Goal: Feedback & Contribution: Contribute content

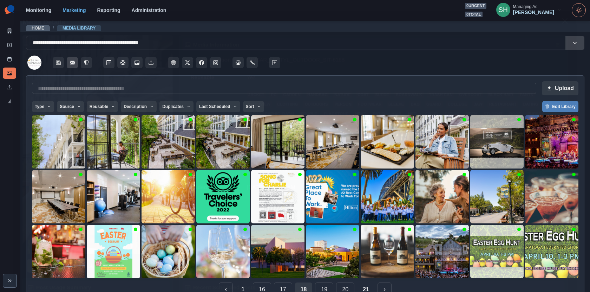
scroll to position [16, 0]
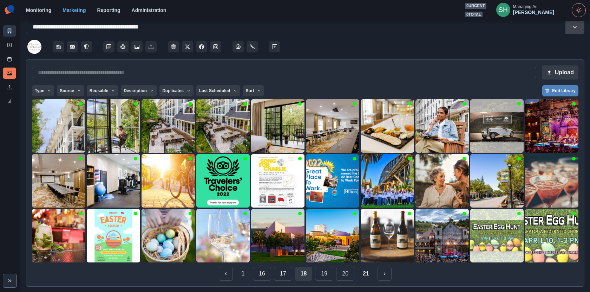
click at [8, 33] on icon at bounding box center [10, 30] width 4 height 5
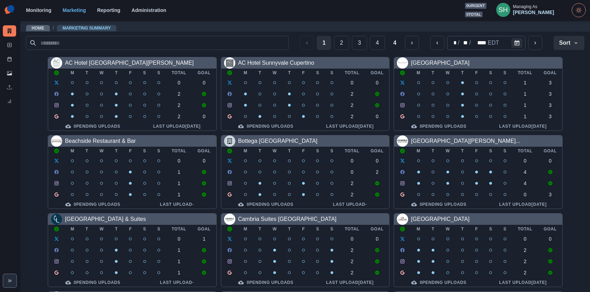
click at [541, 0] on section "Monitoring Marketing Reporting Administration 0 urgent 0 total SH Managing As G…" at bounding box center [305, 10] width 570 height 21
click at [537, 8] on div "Managing As" at bounding box center [525, 6] width 24 height 5
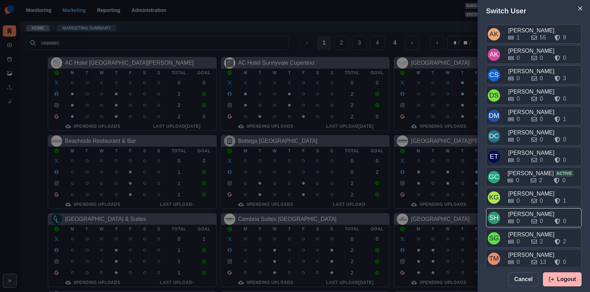
click at [524, 210] on div "[PERSON_NAME]" at bounding box center [544, 214] width 72 height 8
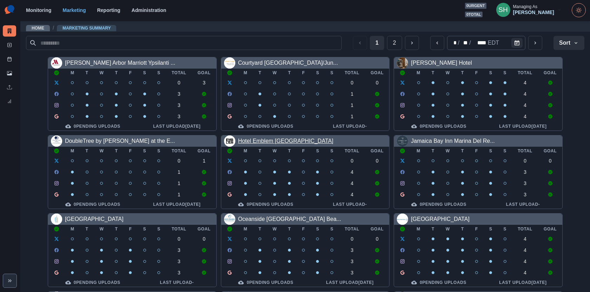
click at [300, 141] on link "Hotel Emblem [GEOGRAPHIC_DATA]" at bounding box center [285, 141] width 95 height 6
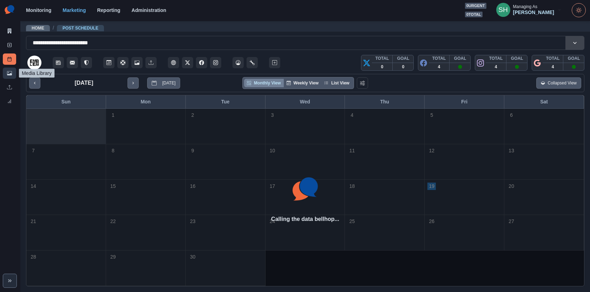
click at [6, 73] on link "Media Library" at bounding box center [9, 72] width 13 height 11
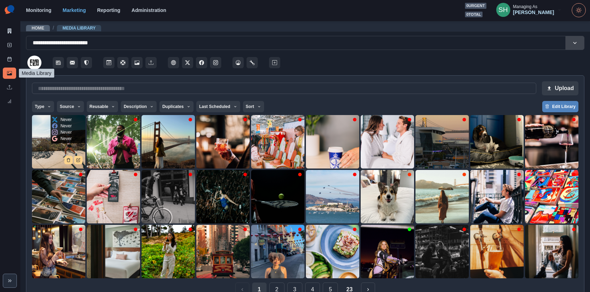
click at [56, 146] on img at bounding box center [58, 141] width 53 height 53
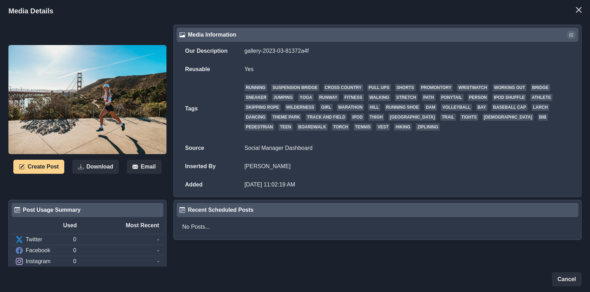
click at [574, 34] on button "Edit" at bounding box center [571, 35] width 8 height 8
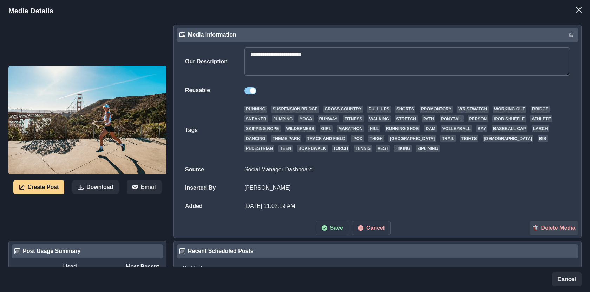
click at [334, 53] on textarea "**********" at bounding box center [408, 61] width 326 height 28
paste textarea "**********"
type textarea "**********"
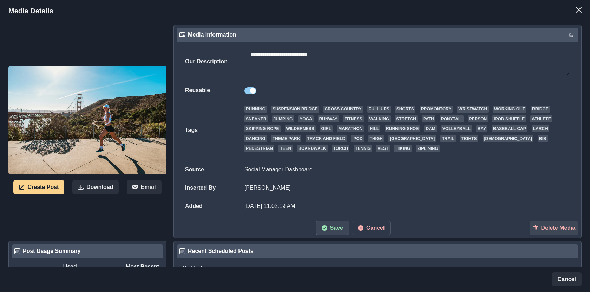
click at [324, 227] on icon "button" at bounding box center [325, 228] width 6 height 6
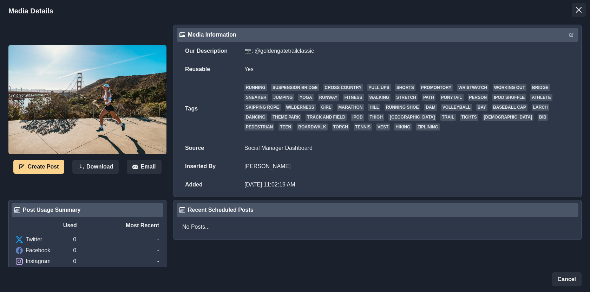
click at [576, 5] on button "Close" at bounding box center [579, 10] width 14 height 14
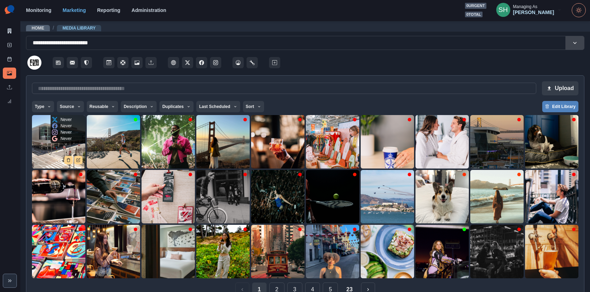
click at [42, 150] on img at bounding box center [58, 141] width 53 height 53
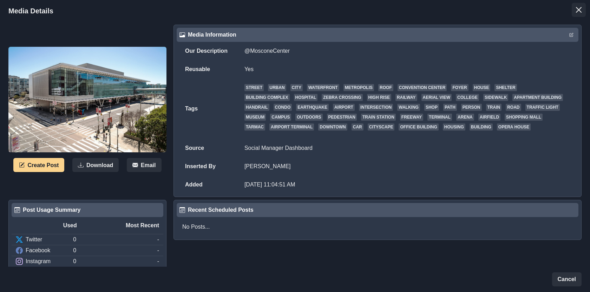
click at [581, 6] on button "Close" at bounding box center [579, 10] width 14 height 14
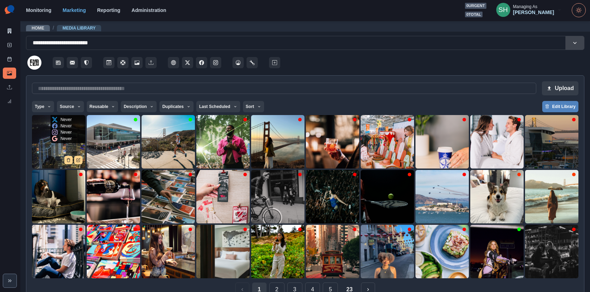
click at [59, 152] on img at bounding box center [58, 141] width 53 height 53
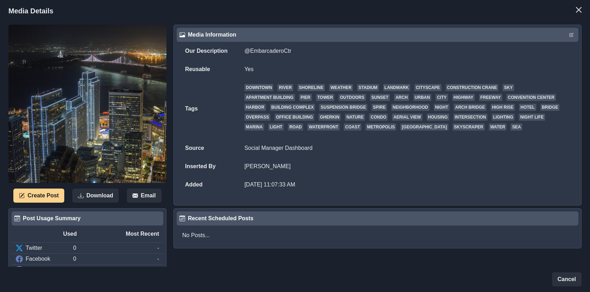
click at [586, 13] on header "Media Details" at bounding box center [295, 11] width 590 height 22
click at [574, 13] on button "Close" at bounding box center [579, 10] width 14 height 14
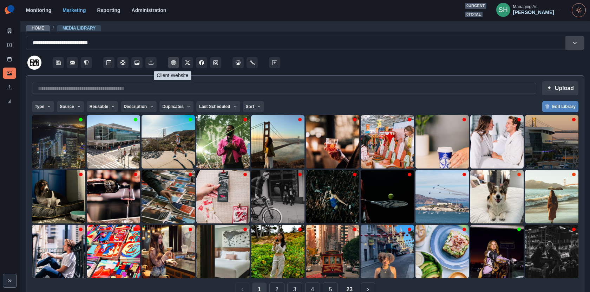
click at [173, 62] on icon "Client Website" at bounding box center [173, 62] width 5 height 5
click at [14, 60] on link "Post Schedule" at bounding box center [9, 58] width 13 height 11
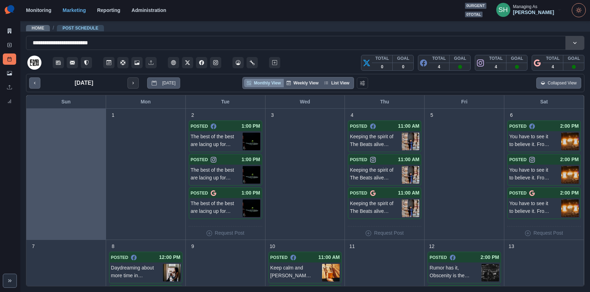
click at [132, 85] on button "next month" at bounding box center [133, 82] width 11 height 11
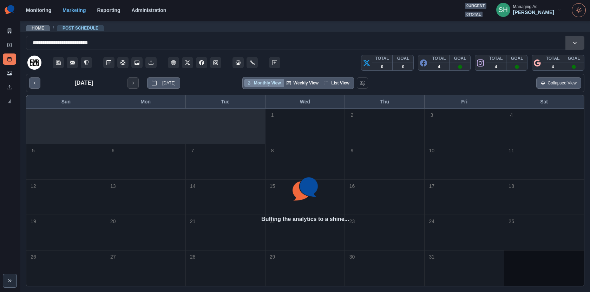
click at [132, 85] on button "next month" at bounding box center [133, 82] width 11 height 11
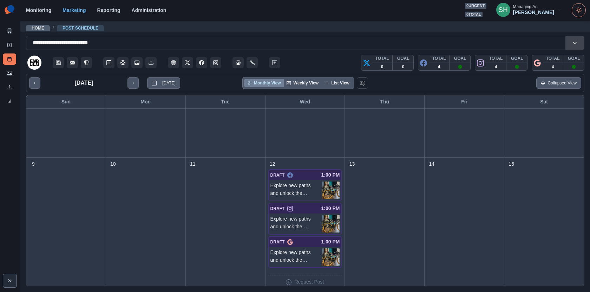
scroll to position [195, 0]
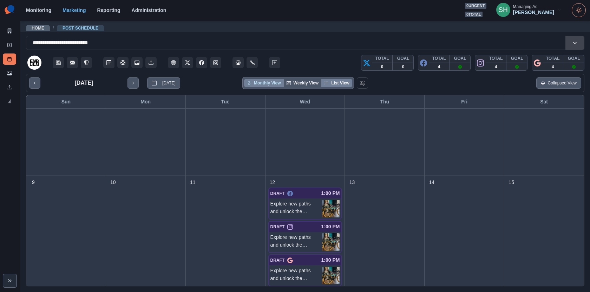
click at [343, 79] on button "List View" at bounding box center [336, 83] width 31 height 8
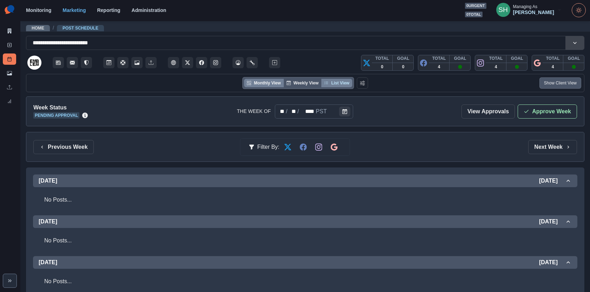
click at [255, 85] on button "Monthly View" at bounding box center [263, 83] width 39 height 8
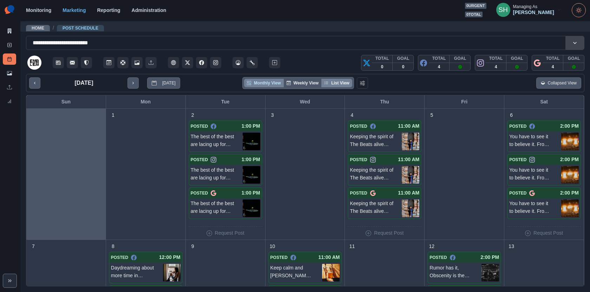
click at [340, 81] on button "List View" at bounding box center [336, 83] width 31 height 8
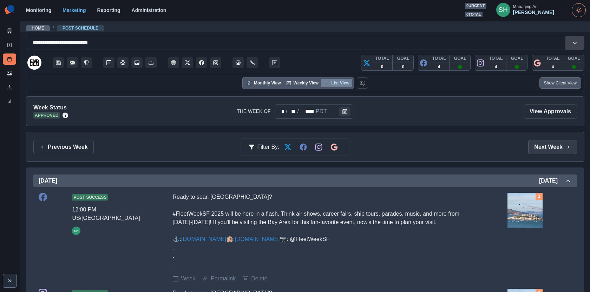
click at [530, 147] on button "Next Week" at bounding box center [552, 147] width 49 height 14
click at [530, 146] on button "Next Week" at bounding box center [552, 147] width 49 height 14
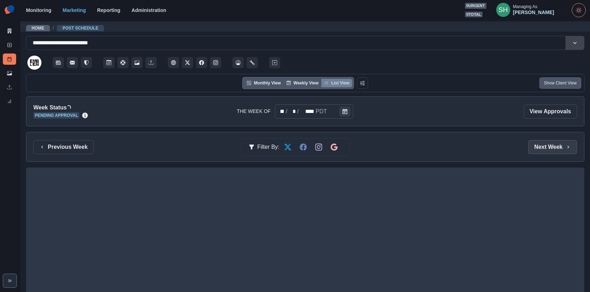
click at [530, 146] on button "Next Week" at bounding box center [552, 147] width 49 height 14
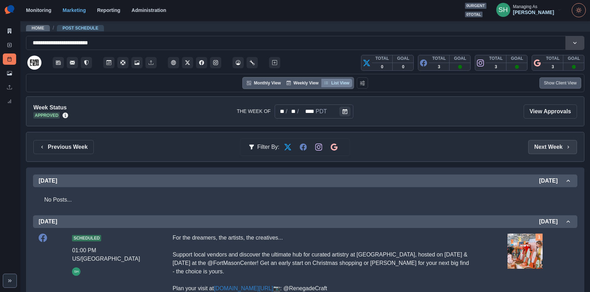
click at [530, 146] on button "Next Week" at bounding box center [552, 147] width 49 height 14
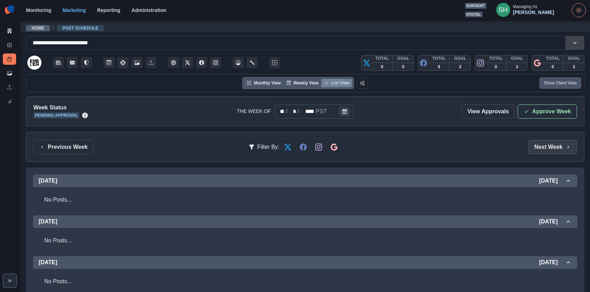
click at [530, 146] on button "Next Week" at bounding box center [552, 147] width 49 height 14
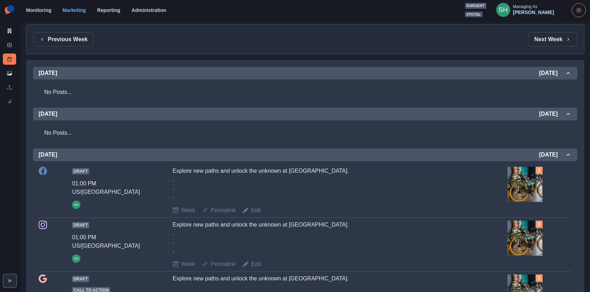
scroll to position [120, 0]
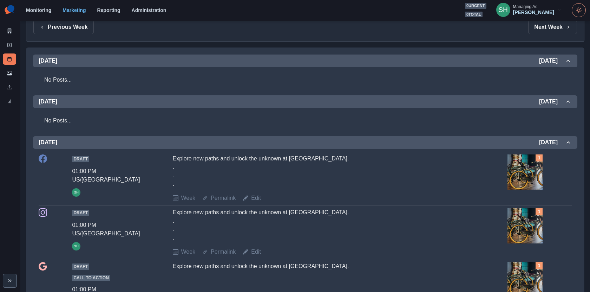
click at [255, 203] on div "Draft 01:00 PM US/Pacific SH Explore new paths and unlock the unknown at Hotel …" at bounding box center [305, 178] width 533 height 54
click at [255, 197] on link "Edit" at bounding box center [256, 198] width 10 height 8
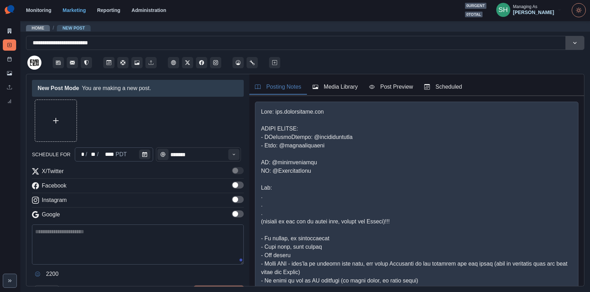
type input "*******"
type textarea "**********"
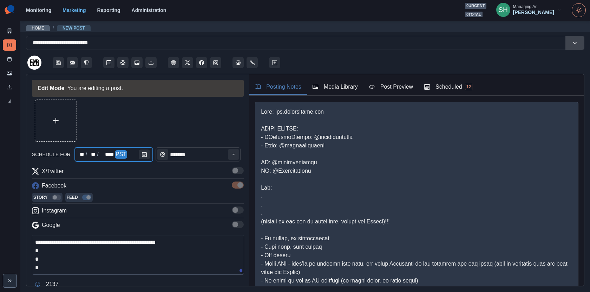
click at [148, 151] on div at bounding box center [146, 154] width 14 height 14
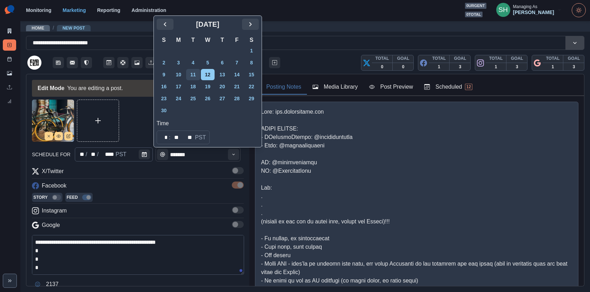
click at [196, 74] on button "11" at bounding box center [193, 74] width 14 height 11
click at [128, 117] on div at bounding box center [138, 120] width 212 height 42
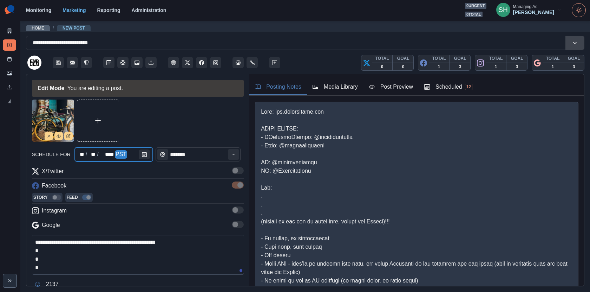
scroll to position [48, 0]
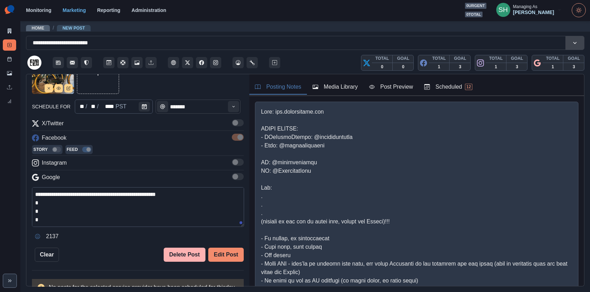
click at [240, 251] on button "Edit Post" at bounding box center [225, 254] width 35 height 14
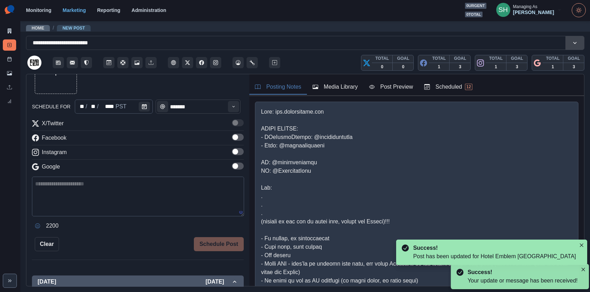
scroll to position [131, 0]
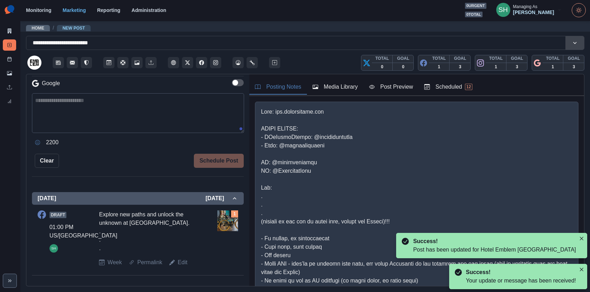
click at [456, 89] on div "Scheduled 12" at bounding box center [448, 87] width 48 height 8
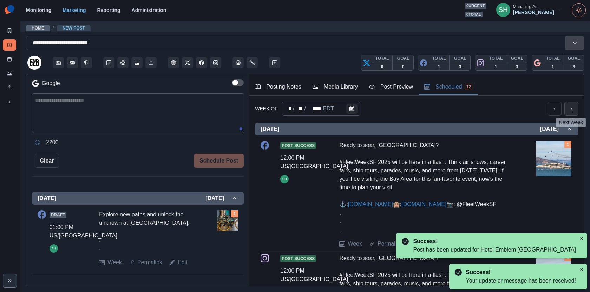
click at [572, 111] on button "next" at bounding box center [572, 109] width 14 height 14
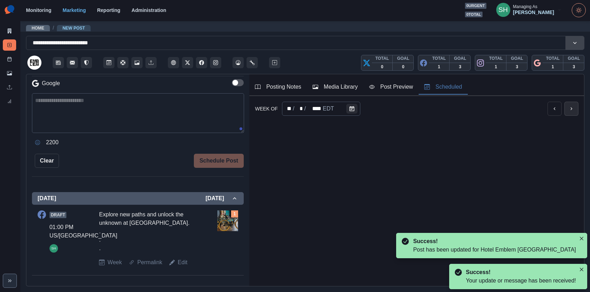
click at [572, 111] on button "next" at bounding box center [572, 109] width 14 height 14
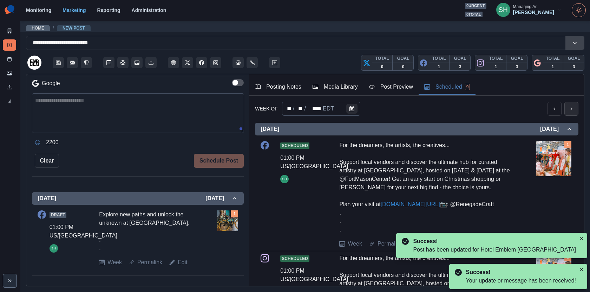
click at [572, 111] on button "next" at bounding box center [572, 109] width 14 height 14
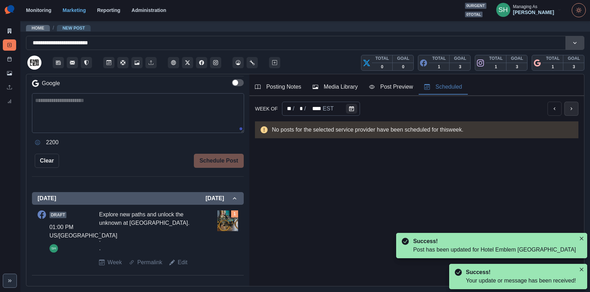
click at [572, 111] on button "next" at bounding box center [572, 109] width 14 height 14
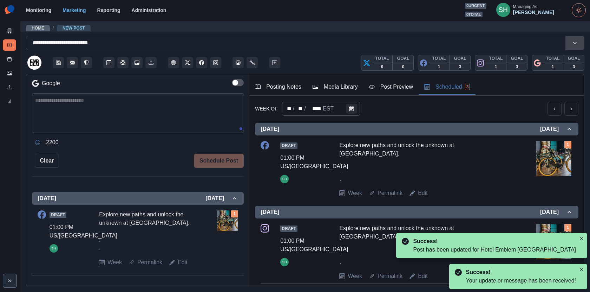
scroll to position [69, 0]
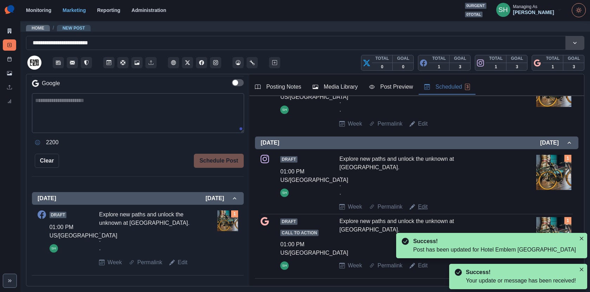
click at [427, 202] on link "Edit" at bounding box center [423, 206] width 10 height 8
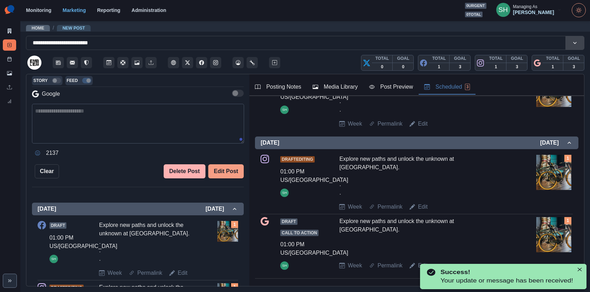
type textarea "**********"
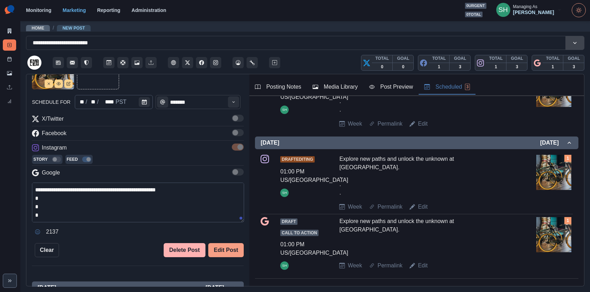
scroll to position [32, 0]
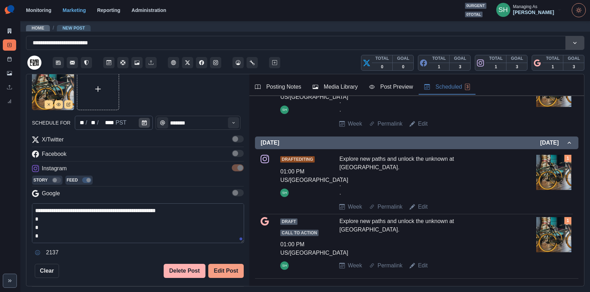
click at [147, 123] on button "Calendar" at bounding box center [144, 123] width 11 height 10
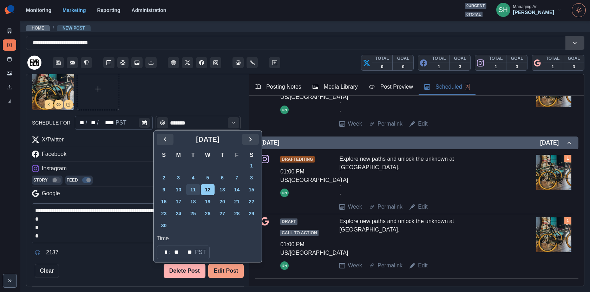
click at [197, 191] on button "11" at bounding box center [193, 189] width 14 height 11
click at [219, 266] on button "Edit Post" at bounding box center [225, 270] width 35 height 14
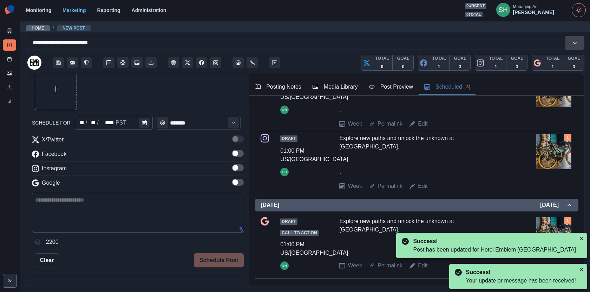
click at [581, 240] on button "Close" at bounding box center [582, 238] width 8 height 8
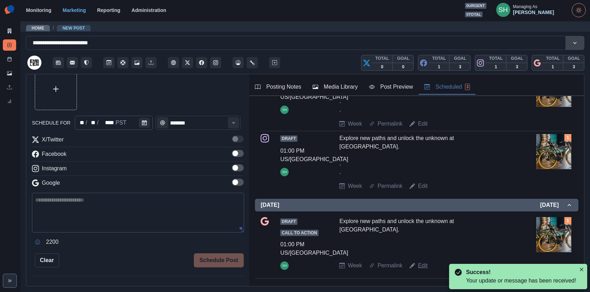
click at [426, 261] on link "Edit" at bounding box center [423, 265] width 10 height 8
type textarea "**********"
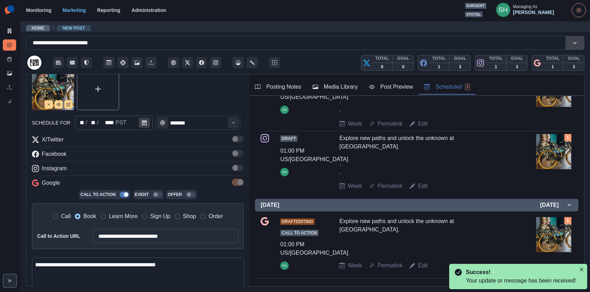
click at [139, 119] on button "Calendar" at bounding box center [144, 123] width 11 height 10
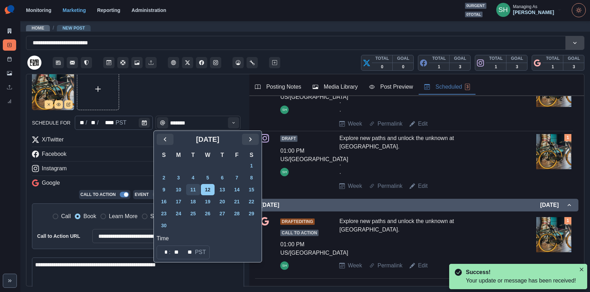
click at [197, 193] on button "11" at bounding box center [193, 189] width 14 height 11
click at [123, 155] on div "Facebook" at bounding box center [138, 155] width 212 height 11
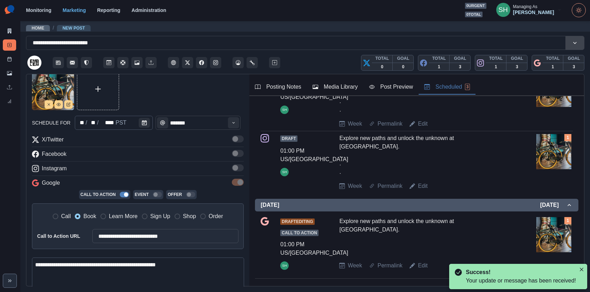
scroll to position [81, 0]
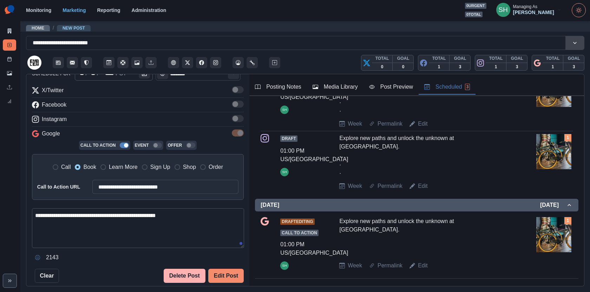
click at [226, 270] on button "Edit Post" at bounding box center [225, 275] width 35 height 14
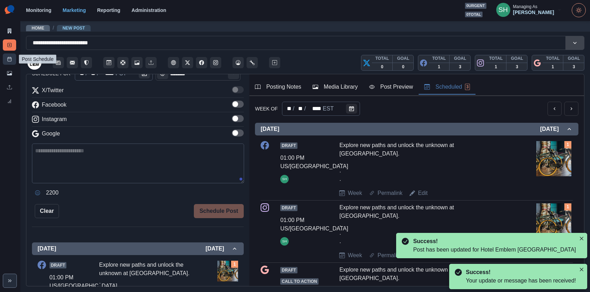
click at [8, 57] on icon at bounding box center [9, 59] width 5 height 5
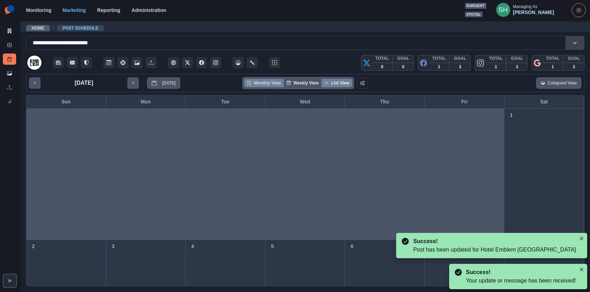
click at [343, 82] on button "List View" at bounding box center [336, 83] width 31 height 8
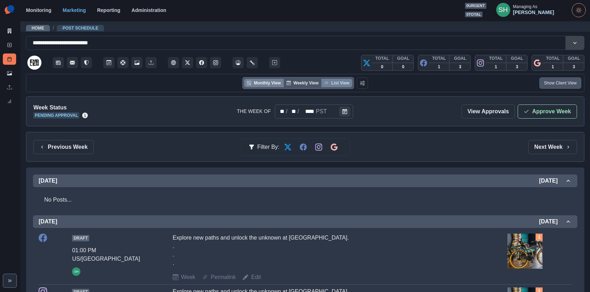
click at [262, 79] on button "Monthly View" at bounding box center [263, 83] width 39 height 8
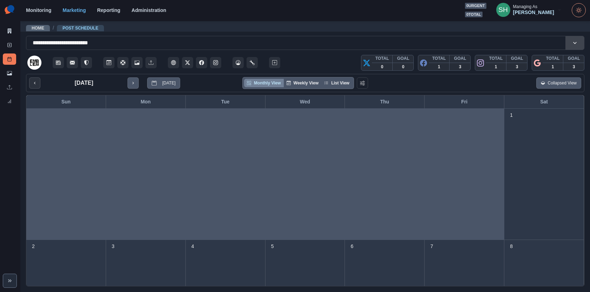
click at [31, 87] on button "previous month" at bounding box center [34, 82] width 11 height 11
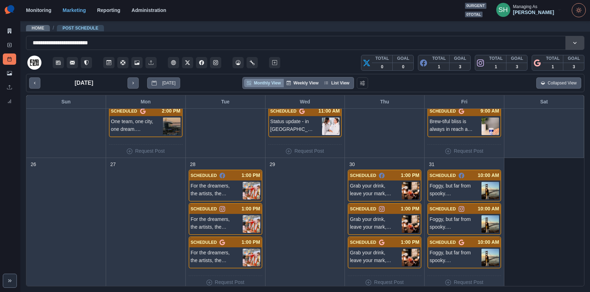
scroll to position [478, 0]
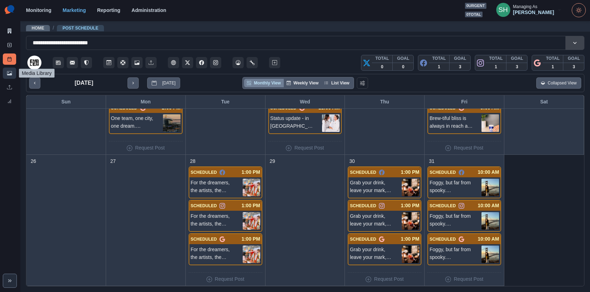
click at [9, 71] on icon at bounding box center [9, 73] width 5 height 5
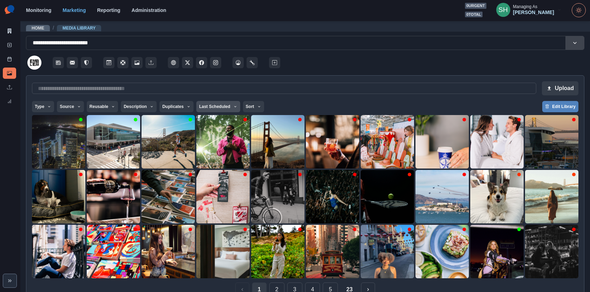
click at [226, 107] on button "Last Scheduled" at bounding box center [218, 106] width 44 height 11
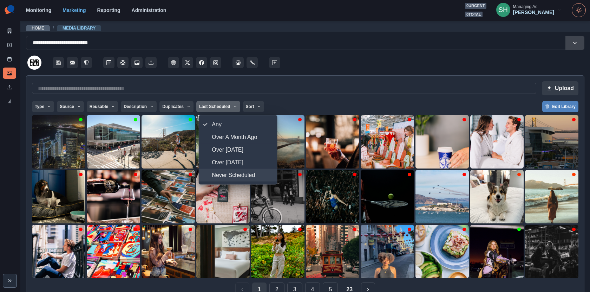
click at [232, 176] on span "Never Scheduled" at bounding box center [242, 175] width 61 height 8
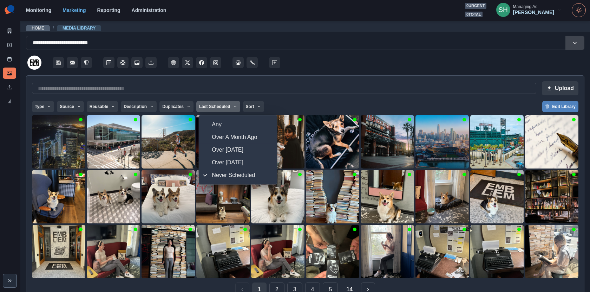
click at [338, 67] on div at bounding box center [433, 60] width 303 height 21
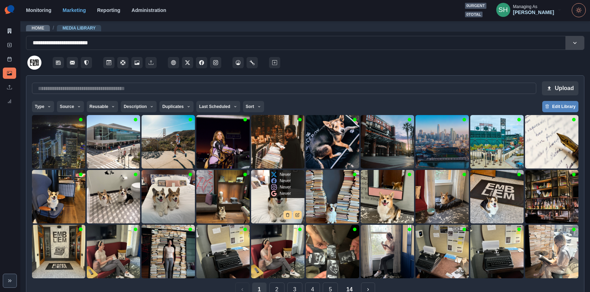
scroll to position [16, 0]
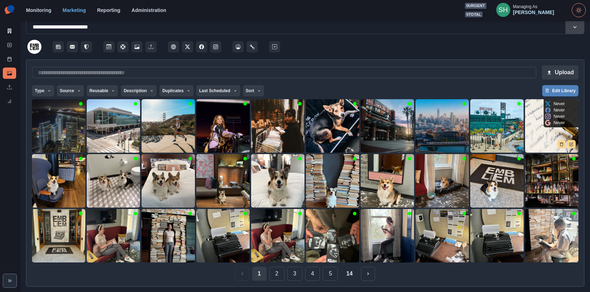
click at [546, 137] on img at bounding box center [551, 125] width 53 height 53
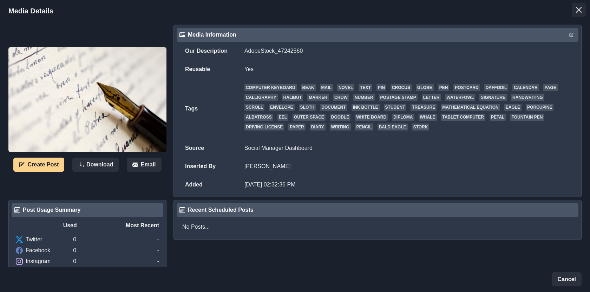
click at [582, 12] on button "Close" at bounding box center [579, 10] width 14 height 14
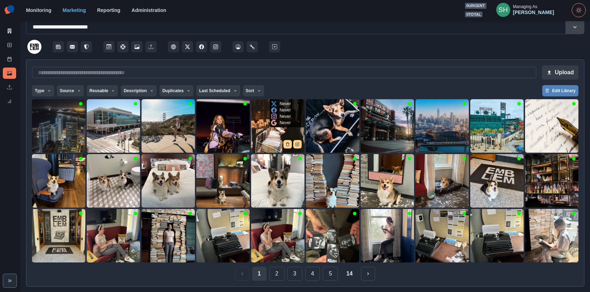
click at [270, 139] on img at bounding box center [277, 125] width 53 height 53
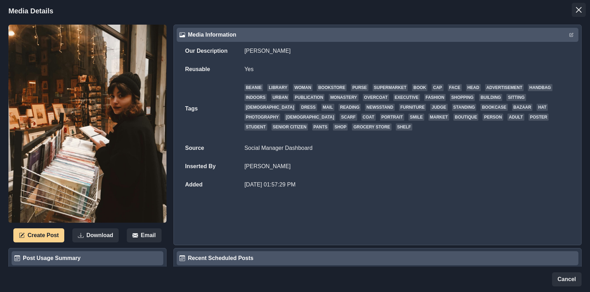
click at [574, 6] on button "Close" at bounding box center [579, 10] width 14 height 14
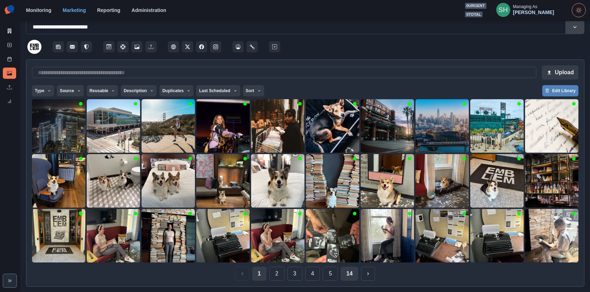
click at [350, 270] on button "14" at bounding box center [350, 273] width 18 height 14
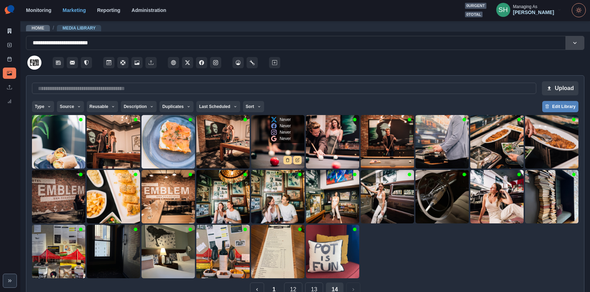
scroll to position [16, 0]
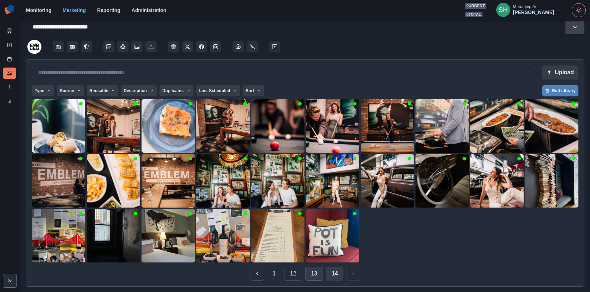
click at [317, 271] on button "13" at bounding box center [314, 273] width 18 height 14
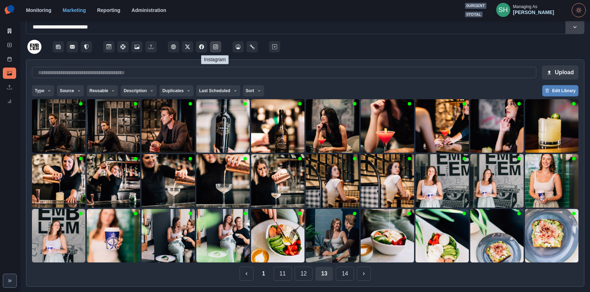
click at [215, 45] on icon "Instagram" at bounding box center [215, 46] width 5 height 5
click at [11, 60] on icon at bounding box center [9, 59] width 5 height 5
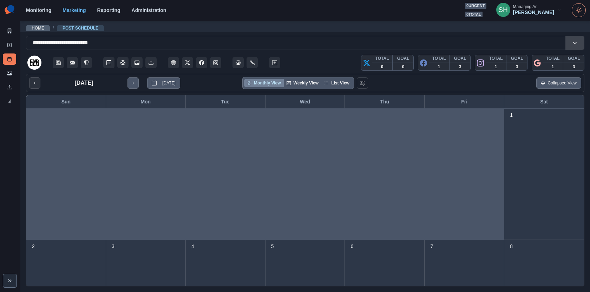
click at [31, 85] on button "previous month" at bounding box center [34, 82] width 11 height 11
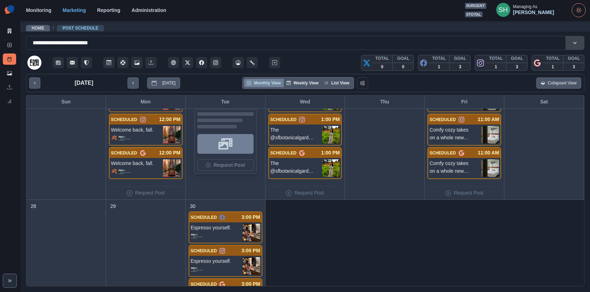
scroll to position [415, 0]
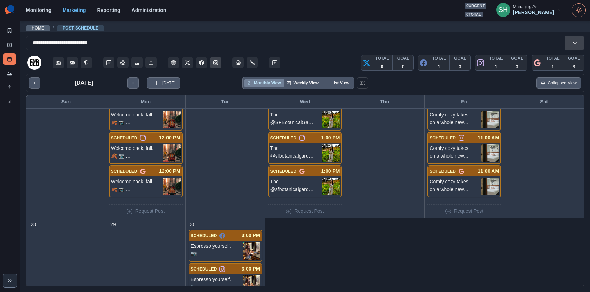
click at [217, 64] on icon "Instagram" at bounding box center [215, 62] width 5 height 5
click at [5, 75] on link "Media Library" at bounding box center [9, 72] width 13 height 11
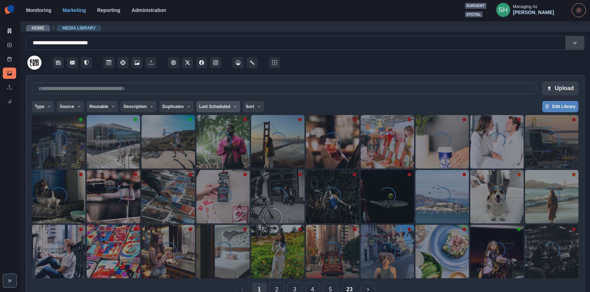
click at [209, 109] on button "Last Scheduled" at bounding box center [218, 106] width 44 height 11
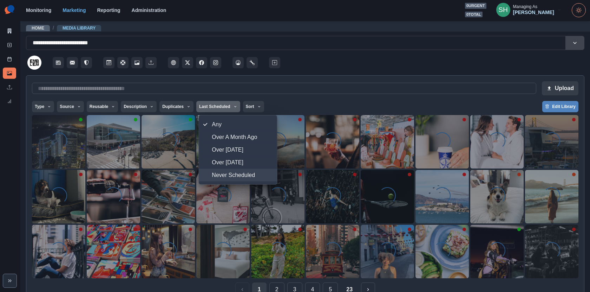
click at [220, 176] on span "Never Scheduled" at bounding box center [242, 175] width 61 height 8
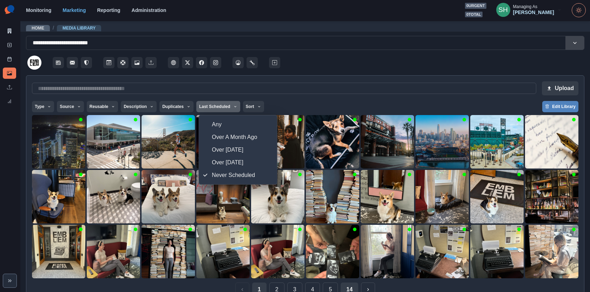
click at [349, 287] on button "14" at bounding box center [350, 289] width 18 height 14
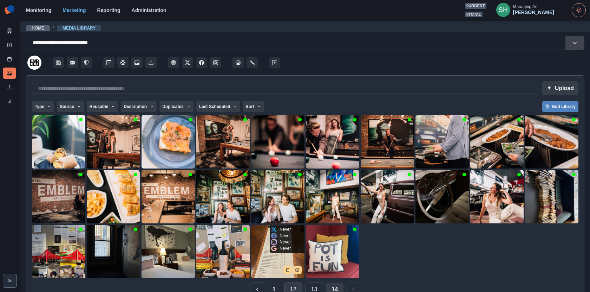
scroll to position [16, 0]
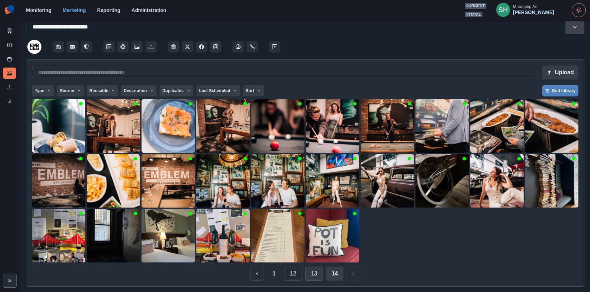
click at [309, 270] on button "13" at bounding box center [314, 273] width 18 height 14
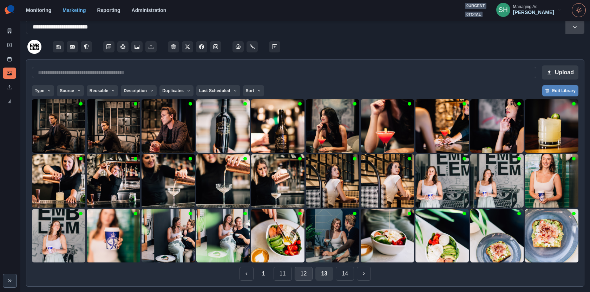
click at [304, 278] on button "12" at bounding box center [304, 273] width 18 height 14
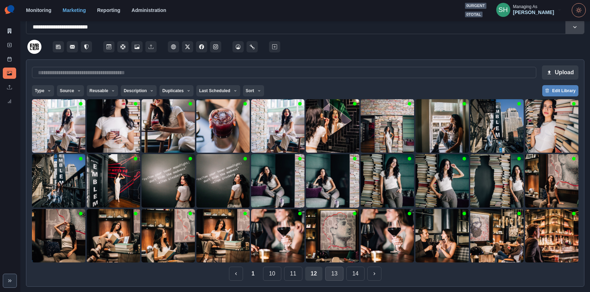
click at [334, 277] on button "13" at bounding box center [334, 273] width 18 height 14
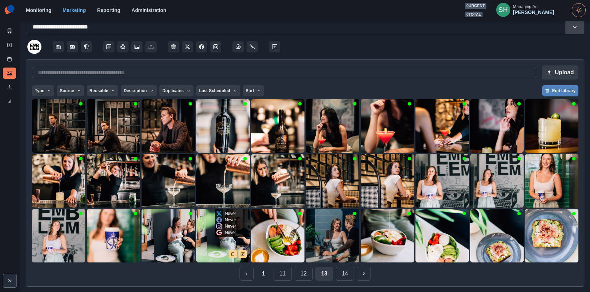
click at [223, 239] on img at bounding box center [222, 235] width 53 height 53
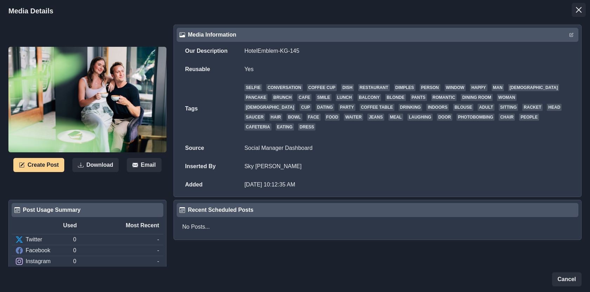
click at [577, 9] on icon "Close" at bounding box center [579, 10] width 6 height 6
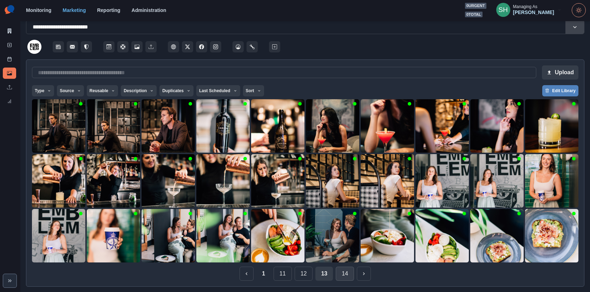
click at [340, 270] on button "14" at bounding box center [345, 273] width 18 height 14
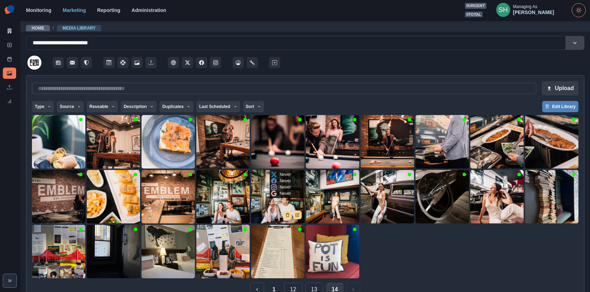
scroll to position [16, 0]
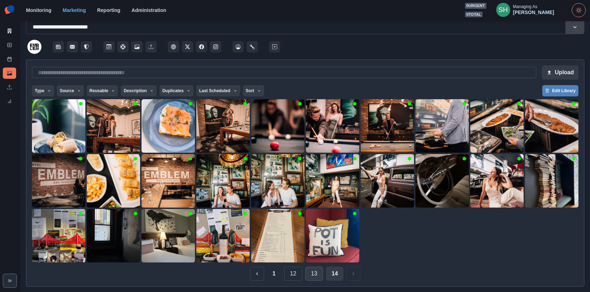
click at [311, 277] on button "13" at bounding box center [314, 273] width 18 height 14
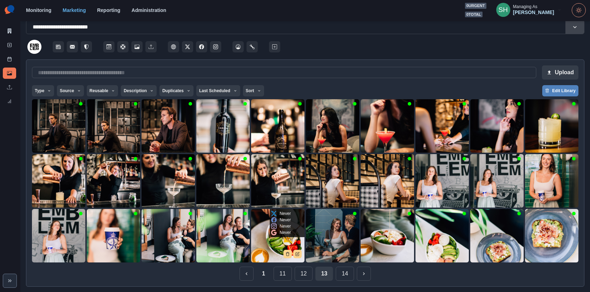
click at [267, 247] on img at bounding box center [277, 235] width 53 height 53
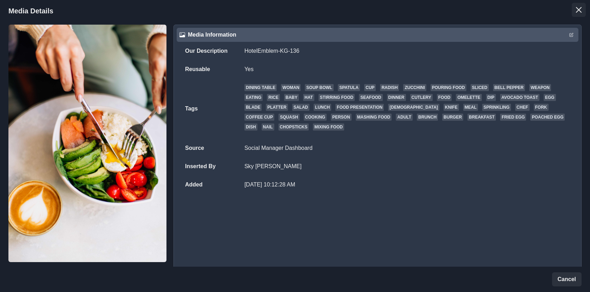
click at [575, 11] on button "Close" at bounding box center [579, 10] width 14 height 14
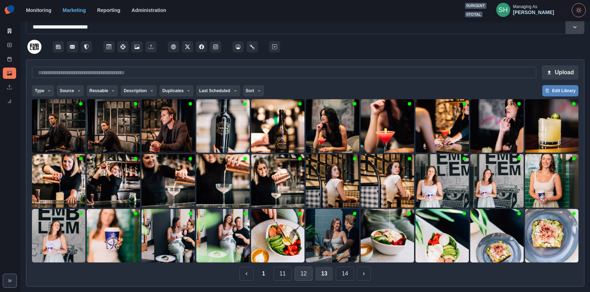
click at [308, 279] on button "12" at bounding box center [304, 273] width 18 height 14
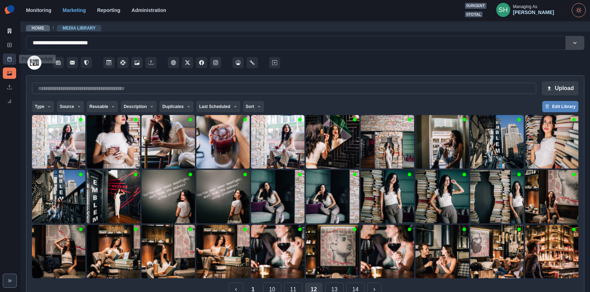
click at [9, 57] on icon at bounding box center [9, 59] width 5 height 5
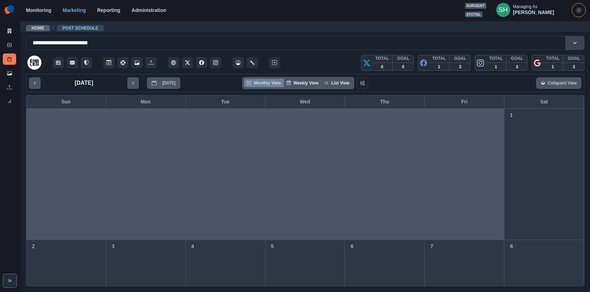
click at [27, 82] on div "November 2025 Today Monthly View Weekly View List View Collapsed View" at bounding box center [305, 83] width 559 height 18
click at [35, 80] on icon "previous month" at bounding box center [34, 82] width 5 height 5
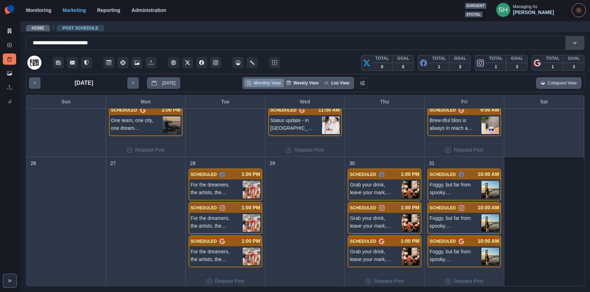
scroll to position [478, 0]
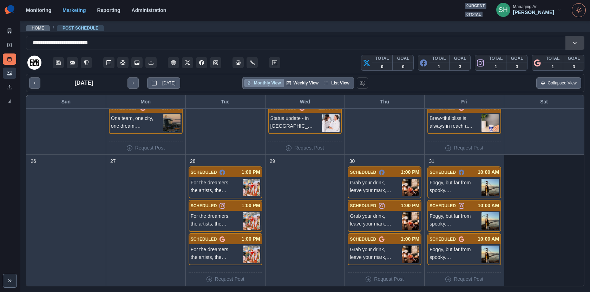
click at [11, 74] on icon at bounding box center [9, 73] width 5 height 4
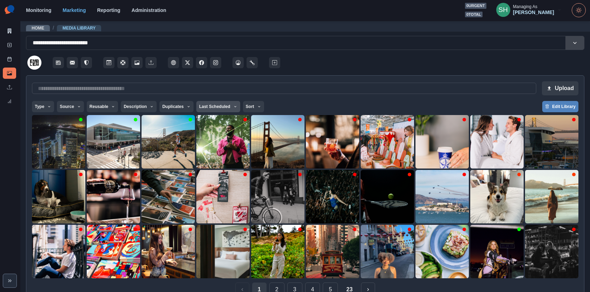
click at [224, 107] on button "Last Scheduled" at bounding box center [218, 106] width 44 height 11
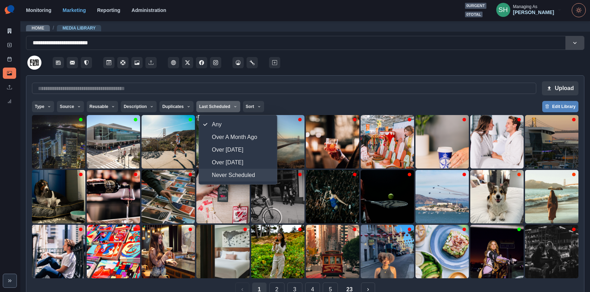
click at [228, 180] on button "Never Scheduled" at bounding box center [238, 175] width 78 height 13
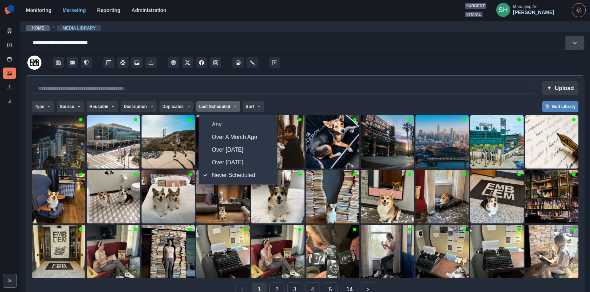
click at [369, 67] on div at bounding box center [433, 60] width 303 height 21
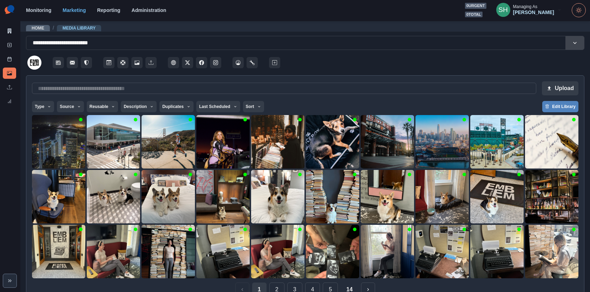
scroll to position [16, 0]
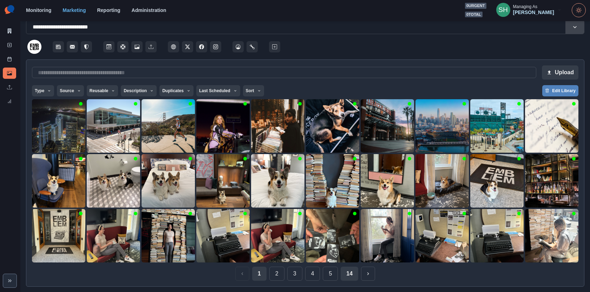
click at [348, 274] on button "14" at bounding box center [350, 273] width 18 height 14
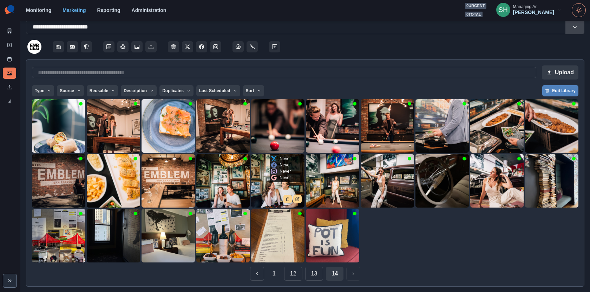
click at [282, 191] on img at bounding box center [277, 180] width 53 height 53
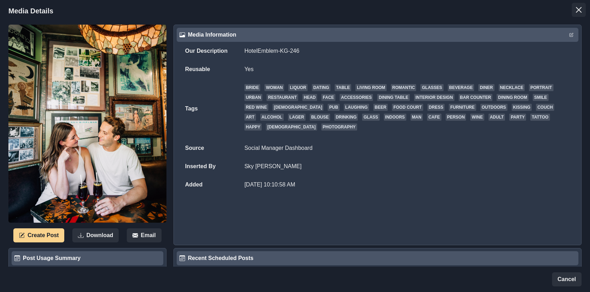
click at [575, 12] on button "Close" at bounding box center [579, 10] width 14 height 14
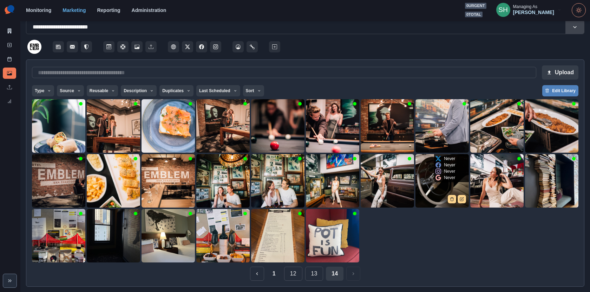
click at [425, 187] on img at bounding box center [442, 180] width 53 height 53
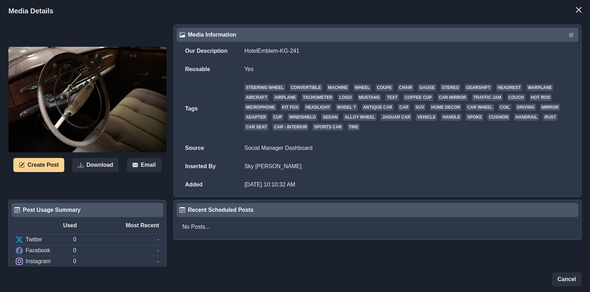
click at [530, 18] on header "Media Details" at bounding box center [295, 11] width 590 height 22
click at [571, 8] on header "Media Details" at bounding box center [295, 11] width 590 height 22
click at [575, 9] on button "Close" at bounding box center [579, 10] width 14 height 14
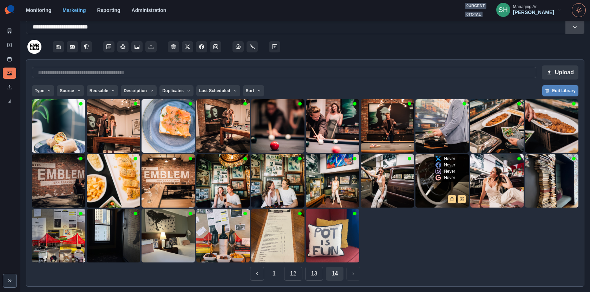
click at [436, 187] on img at bounding box center [442, 180] width 53 height 53
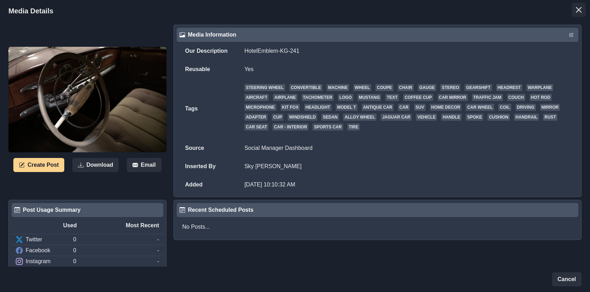
click at [584, 10] on button "Close" at bounding box center [579, 10] width 14 height 14
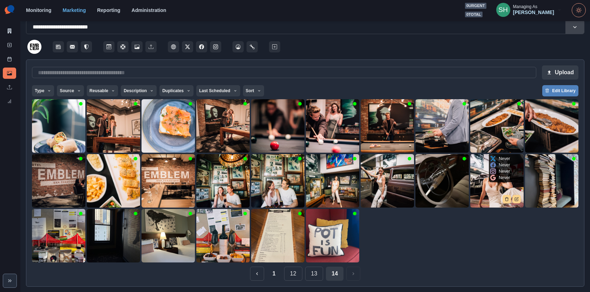
click at [484, 191] on img at bounding box center [496, 180] width 53 height 53
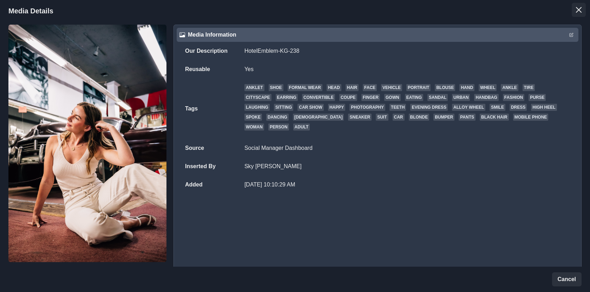
click at [582, 14] on button "Close" at bounding box center [579, 10] width 14 height 14
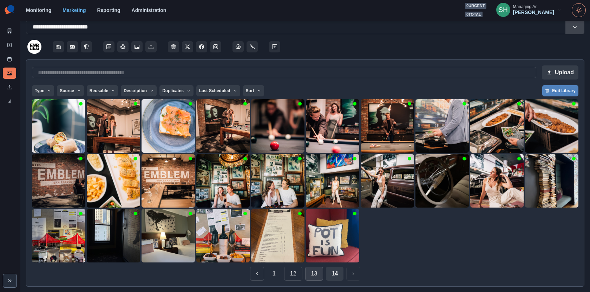
click at [308, 274] on button "13" at bounding box center [314, 273] width 18 height 14
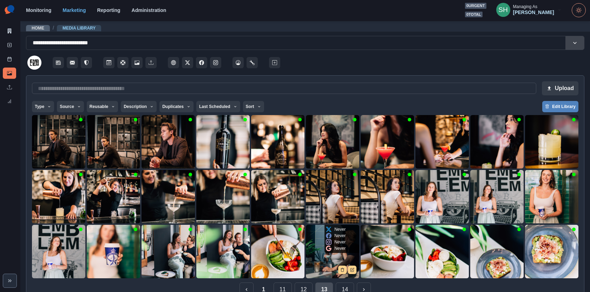
scroll to position [16, 0]
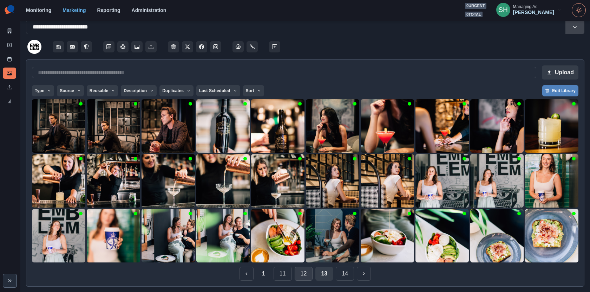
click at [302, 277] on button "12" at bounding box center [304, 273] width 18 height 14
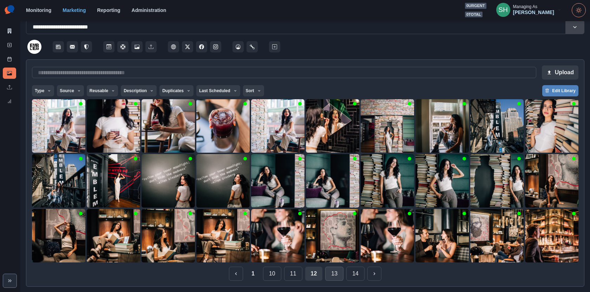
click at [330, 270] on button "13" at bounding box center [334, 273] width 18 height 14
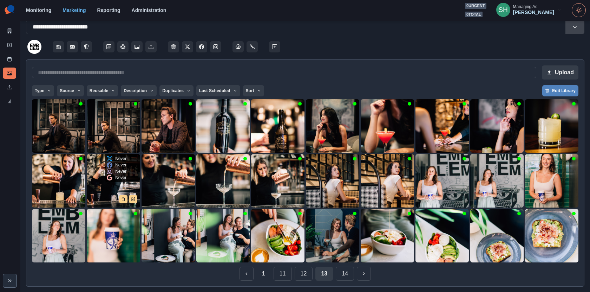
click at [103, 191] on img at bounding box center [113, 180] width 53 height 53
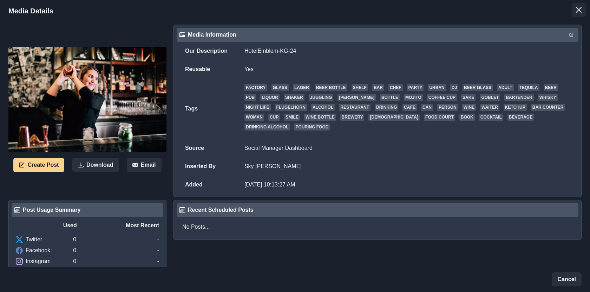
click at [574, 11] on button "Close" at bounding box center [579, 10] width 14 height 14
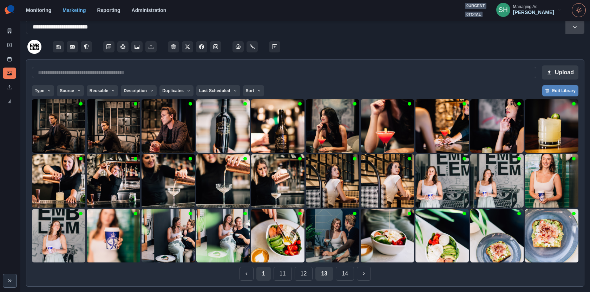
click at [265, 274] on button "1" at bounding box center [263, 273] width 14 height 14
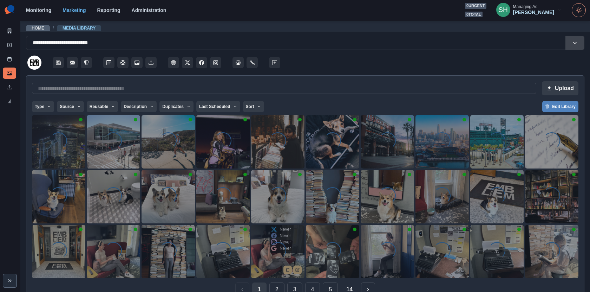
scroll to position [16, 0]
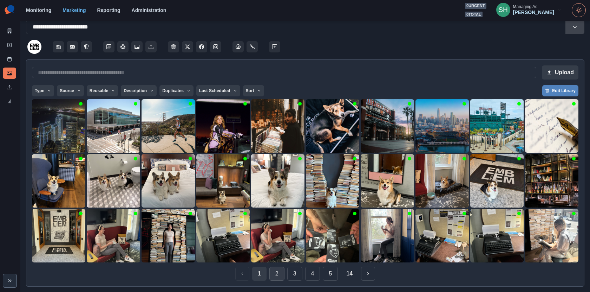
click at [281, 275] on button "2" at bounding box center [276, 273] width 15 height 14
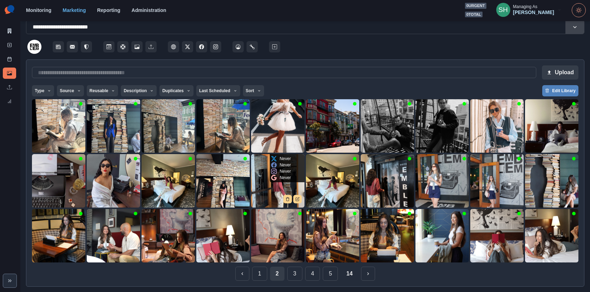
click at [274, 182] on img at bounding box center [277, 180] width 53 height 53
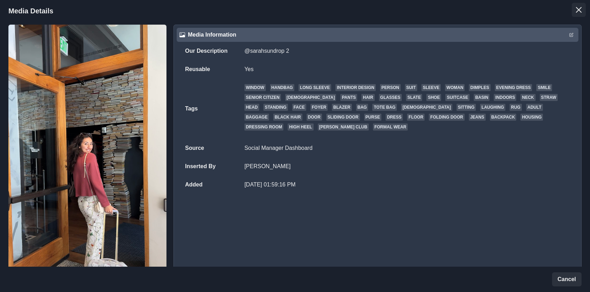
click at [582, 10] on button "Close" at bounding box center [579, 10] width 14 height 14
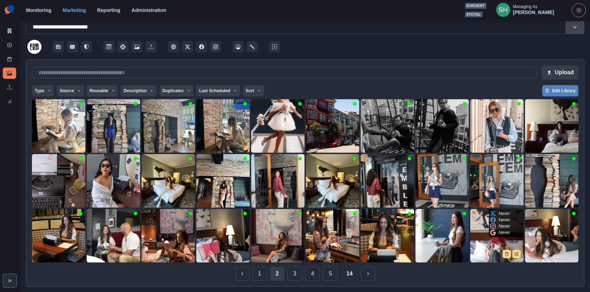
click at [501, 242] on img at bounding box center [496, 235] width 53 height 53
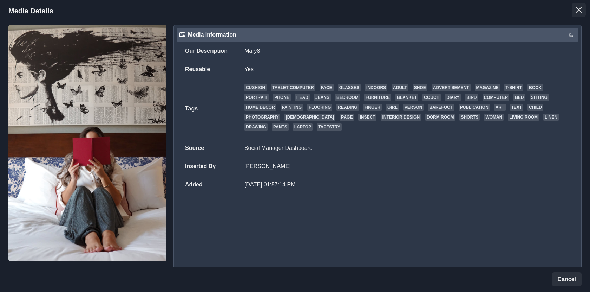
click at [579, 7] on icon "Close" at bounding box center [579, 10] width 6 height 6
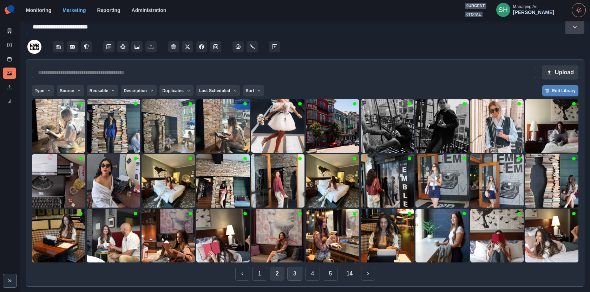
click at [298, 276] on button "3" at bounding box center [294, 273] width 15 height 14
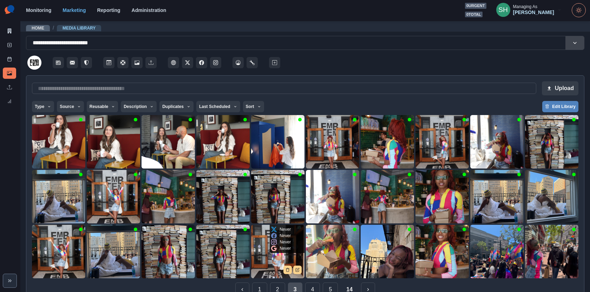
scroll to position [16, 0]
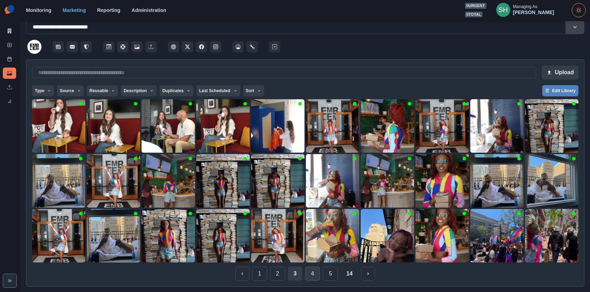
click at [317, 274] on button "4" at bounding box center [312, 273] width 15 height 14
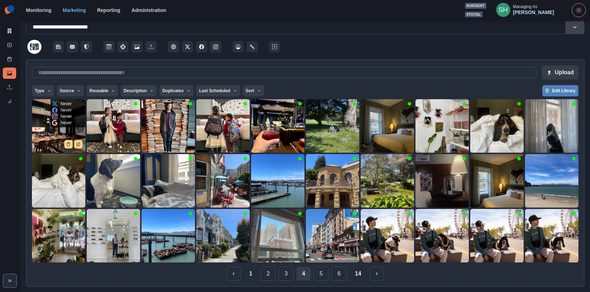
click at [58, 137] on img at bounding box center [58, 125] width 53 height 53
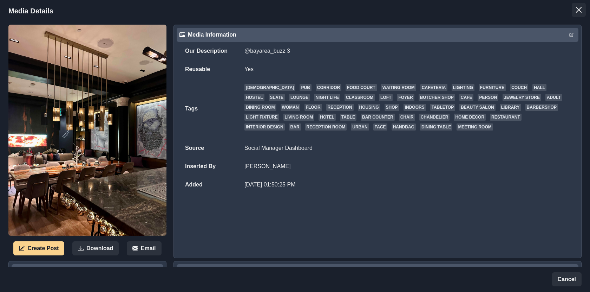
click at [585, 9] on button "Close" at bounding box center [579, 10] width 14 height 14
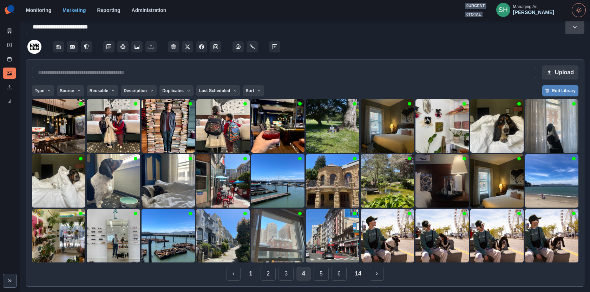
click at [312, 272] on div "1 2 3 4 5 6 14" at bounding box center [305, 273] width 547 height 14
click at [321, 271] on button "5" at bounding box center [321, 273] width 15 height 14
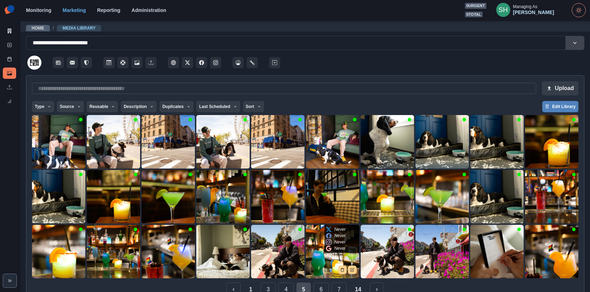
scroll to position [16, 0]
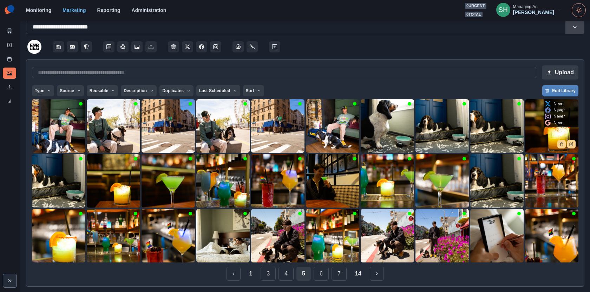
click at [533, 136] on img at bounding box center [551, 125] width 53 height 53
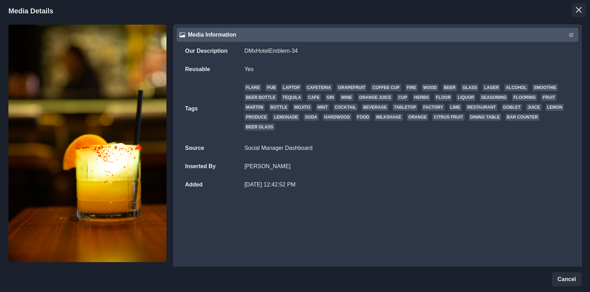
click at [580, 6] on button "Close" at bounding box center [579, 10] width 14 height 14
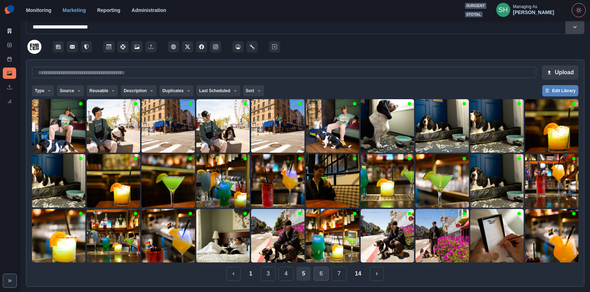
click at [317, 273] on button "6" at bounding box center [321, 273] width 15 height 14
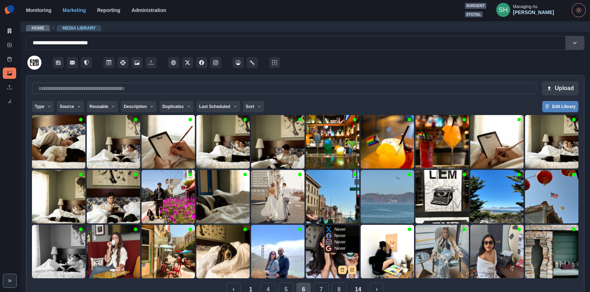
scroll to position [16, 0]
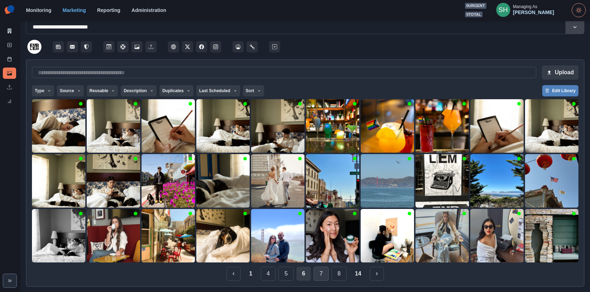
click at [321, 274] on button "7" at bounding box center [321, 273] width 15 height 14
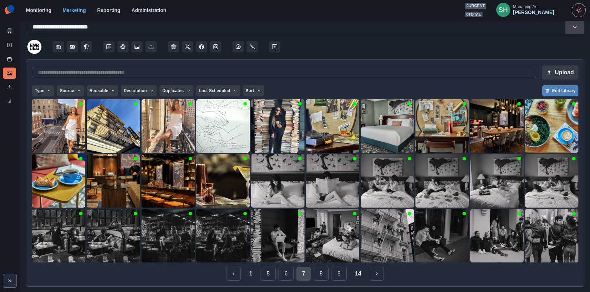
click at [321, 274] on button "8" at bounding box center [321, 273] width 15 height 14
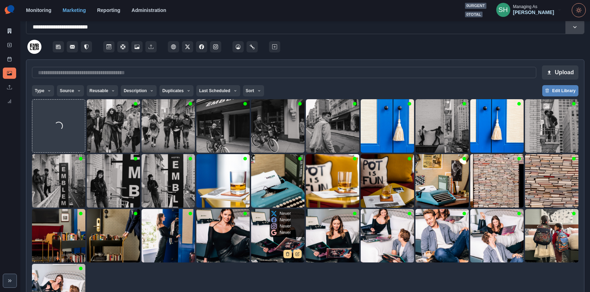
scroll to position [71, 0]
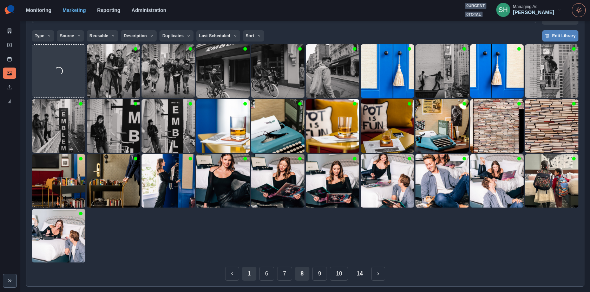
click at [250, 274] on button "1" at bounding box center [249, 273] width 14 height 14
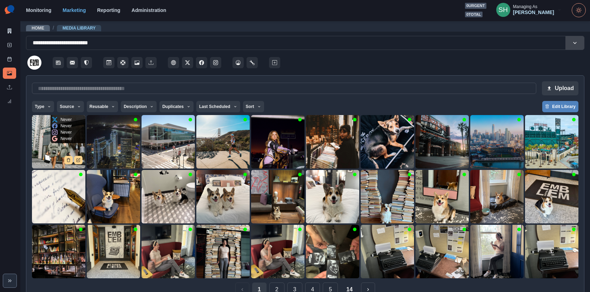
click at [55, 154] on img at bounding box center [58, 141] width 53 height 53
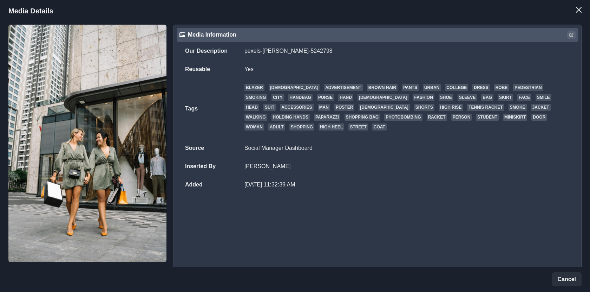
click at [571, 35] on icon "Edit" at bounding box center [571, 35] width 4 height 4
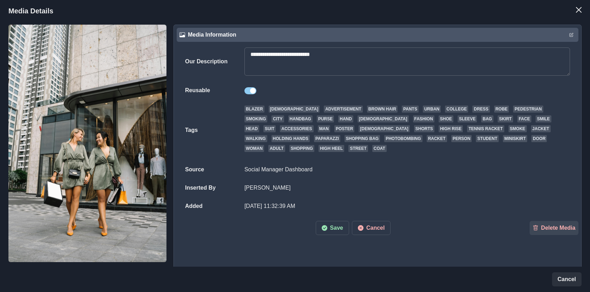
click at [423, 53] on textarea "**********" at bounding box center [408, 61] width 326 height 28
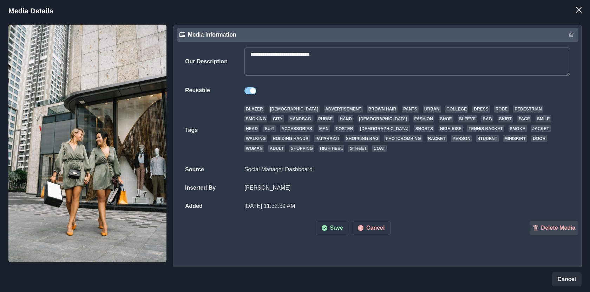
click at [423, 53] on textarea "**********" at bounding box center [408, 61] width 326 height 28
paste textarea
type textarea "**********"
click at [329, 231] on button "Save" at bounding box center [332, 228] width 33 height 14
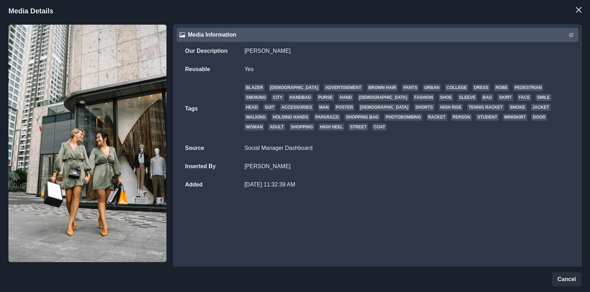
click at [588, 10] on header "Media Details" at bounding box center [295, 11] width 590 height 22
click at [575, 9] on button "Close" at bounding box center [579, 10] width 14 height 14
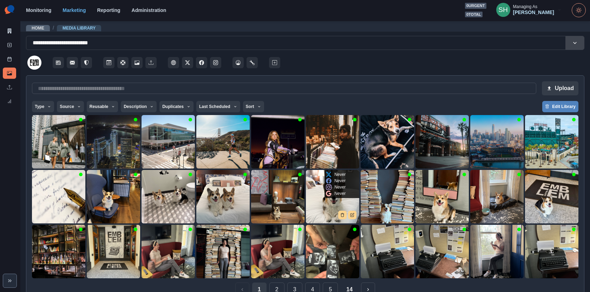
scroll to position [16, 0]
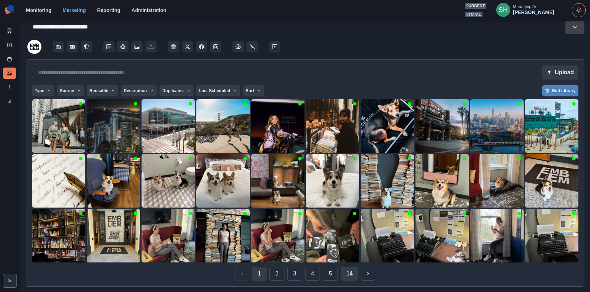
click at [348, 275] on button "14" at bounding box center [350, 273] width 18 height 14
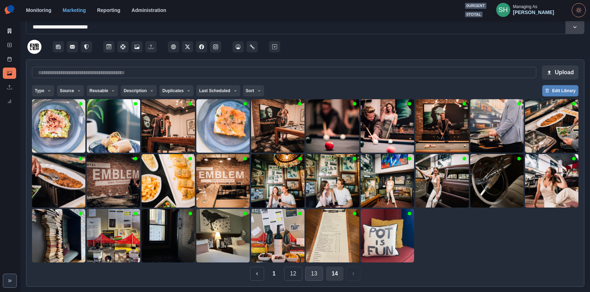
click at [314, 279] on button "13" at bounding box center [314, 273] width 18 height 14
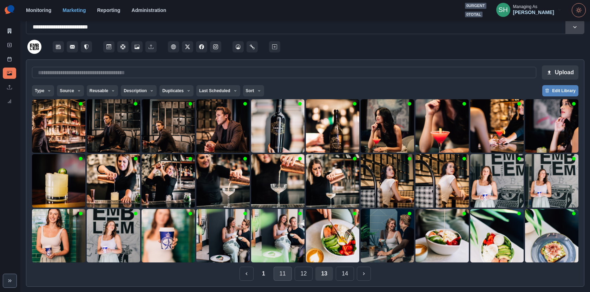
click at [288, 278] on button "11" at bounding box center [283, 273] width 18 height 14
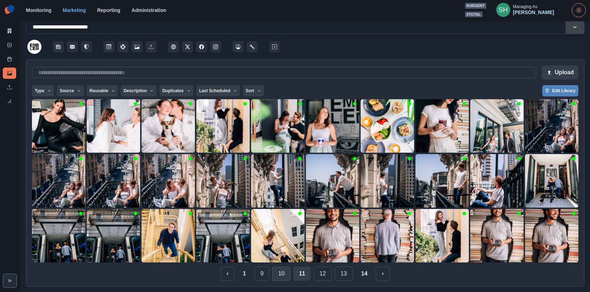
click at [286, 279] on button "10" at bounding box center [281, 273] width 18 height 14
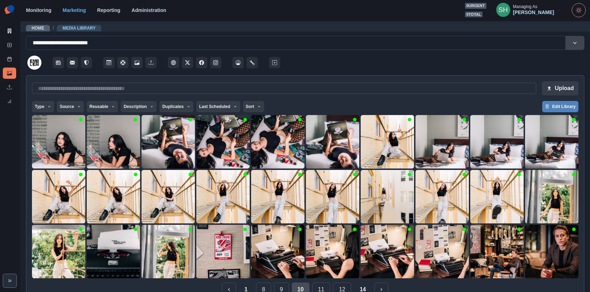
scroll to position [1, 0]
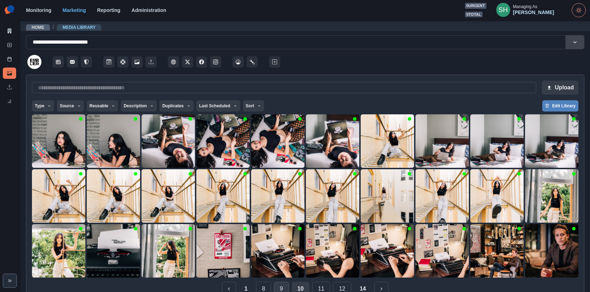
click at [278, 283] on button "9" at bounding box center [281, 288] width 15 height 14
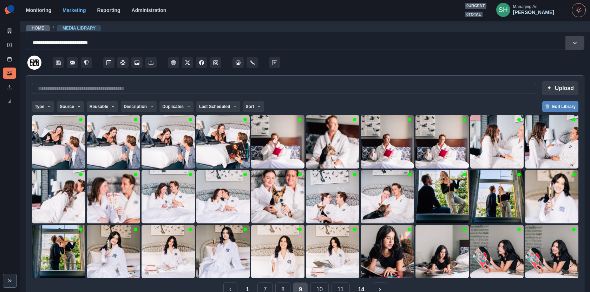
scroll to position [16, 0]
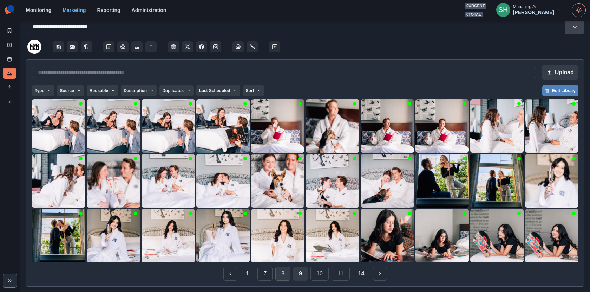
click at [286, 272] on button "8" at bounding box center [282, 273] width 15 height 14
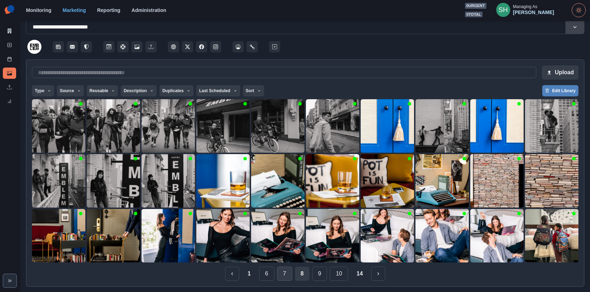
click at [285, 275] on button "7" at bounding box center [284, 273] width 15 height 14
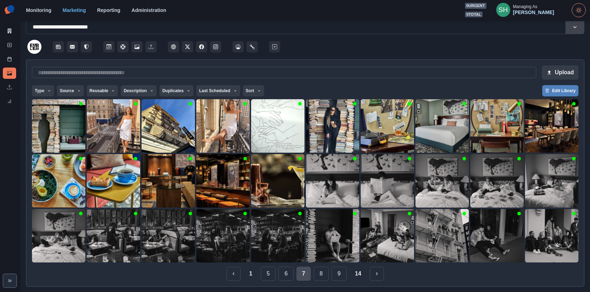
click at [285, 275] on button "6" at bounding box center [286, 273] width 15 height 14
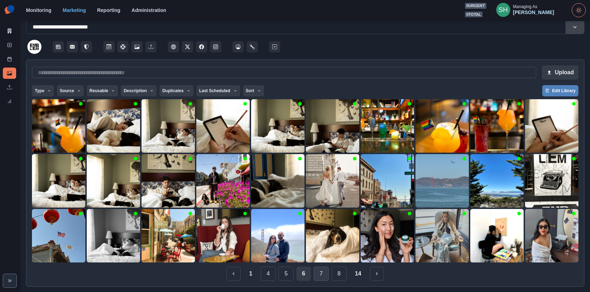
click at [285, 275] on button "5" at bounding box center [286, 273] width 15 height 14
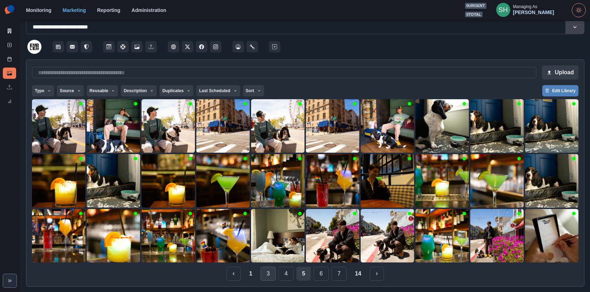
click at [270, 272] on button "3" at bounding box center [268, 273] width 15 height 14
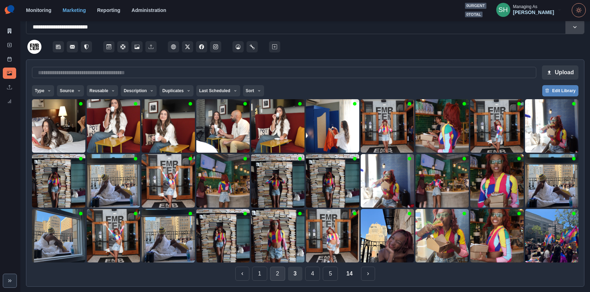
click at [278, 272] on button "2" at bounding box center [277, 273] width 15 height 14
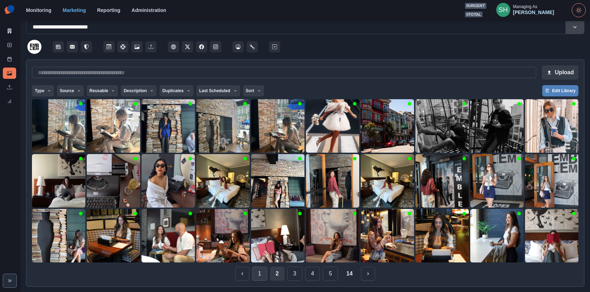
click at [260, 275] on button "1" at bounding box center [259, 273] width 15 height 14
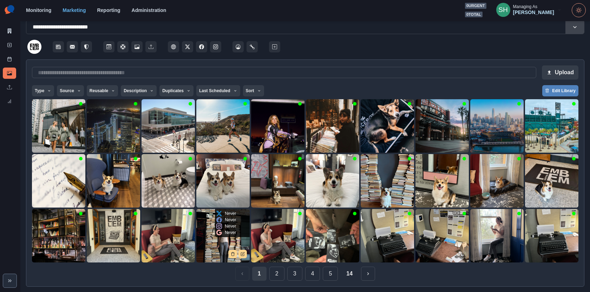
scroll to position [0, 0]
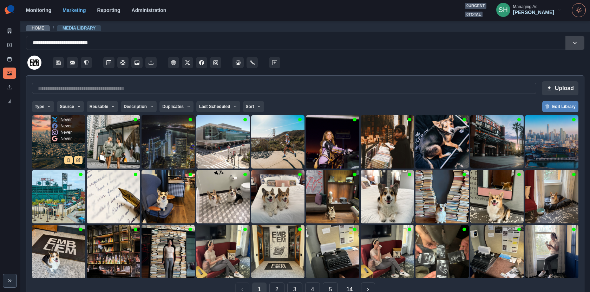
click at [44, 149] on img at bounding box center [58, 141] width 53 height 53
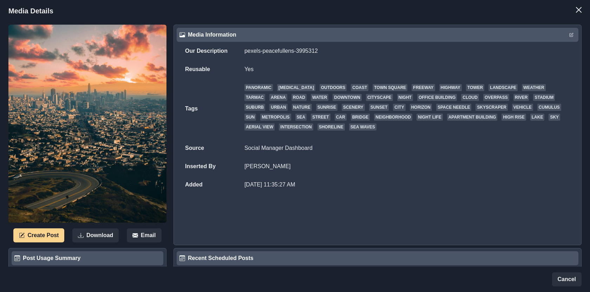
click at [576, 34] on div "Media Information" at bounding box center [378, 35] width 402 height 14
click at [574, 37] on button "Edit" at bounding box center [571, 35] width 8 height 8
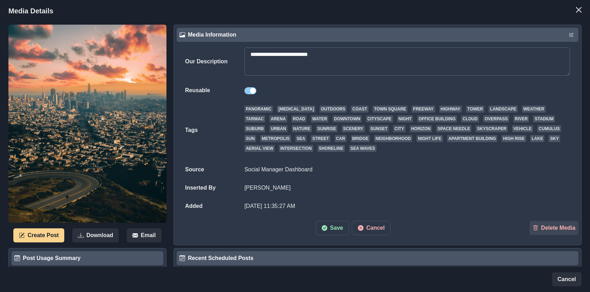
click at [521, 48] on textarea "**********" at bounding box center [408, 61] width 326 height 28
paste textarea
type textarea "**********"
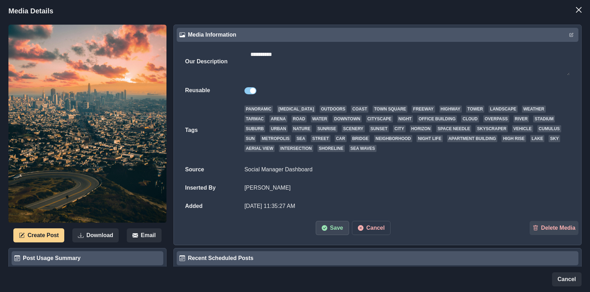
click at [340, 226] on button "Save" at bounding box center [332, 228] width 33 height 14
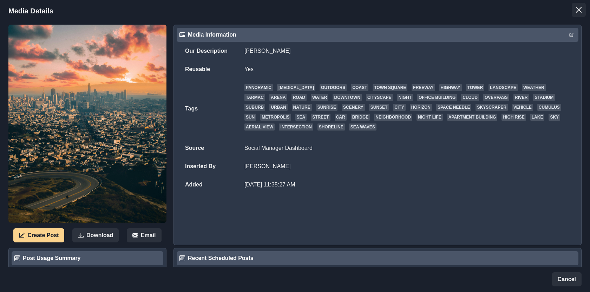
click at [583, 14] on button "Close" at bounding box center [579, 10] width 14 height 14
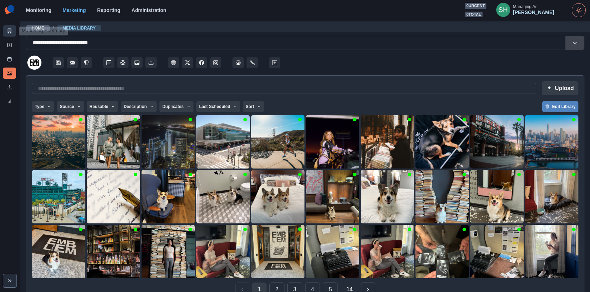
click at [7, 31] on icon at bounding box center [9, 30] width 5 height 5
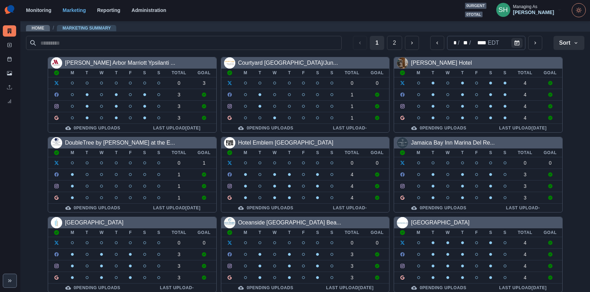
click at [538, 13] on div "[PERSON_NAME]" at bounding box center [533, 12] width 41 height 6
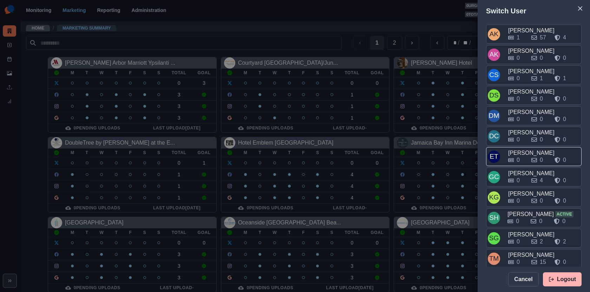
click at [522, 150] on div "[PERSON_NAME]" at bounding box center [544, 153] width 72 height 8
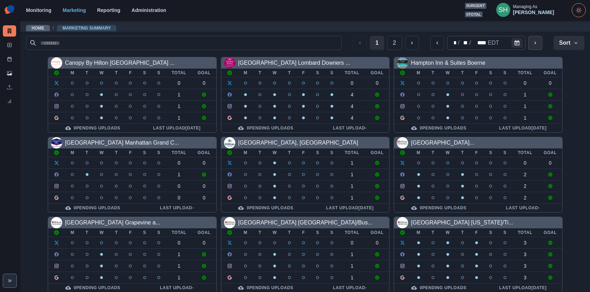
click at [537, 40] on icon "next" at bounding box center [536, 43] width 6 height 6
click at [571, 34] on div "1 2 * / ** / **** EDT Sort Client Name Uploads Pending Post Approval" at bounding box center [305, 43] width 559 height 20
click at [568, 44] on button "Sort" at bounding box center [569, 43] width 31 height 14
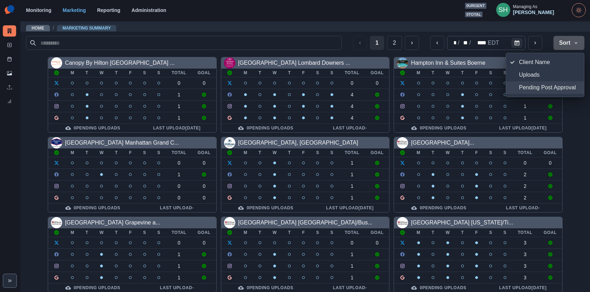
click at [541, 82] on button "Pending Post Approval" at bounding box center [545, 87] width 78 height 13
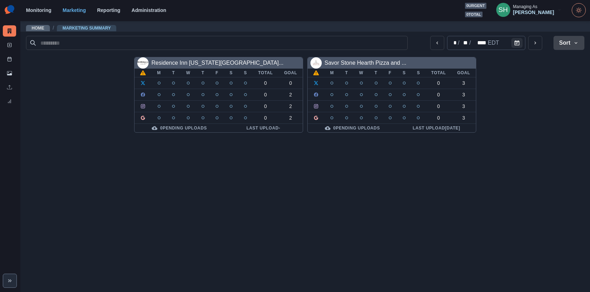
click at [555, 41] on button "Sort" at bounding box center [569, 43] width 31 height 14
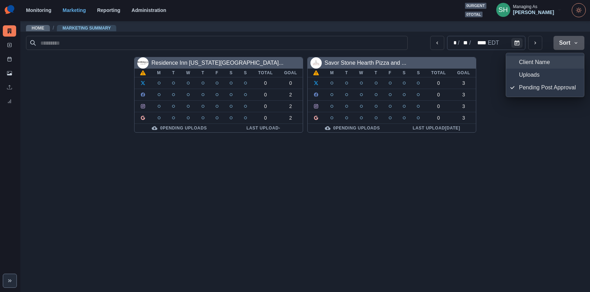
click at [541, 56] on button "Client Name" at bounding box center [545, 62] width 78 height 13
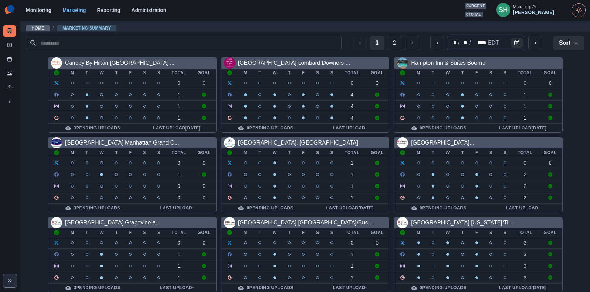
click at [535, 9] on div "[PERSON_NAME]" at bounding box center [533, 12] width 41 height 6
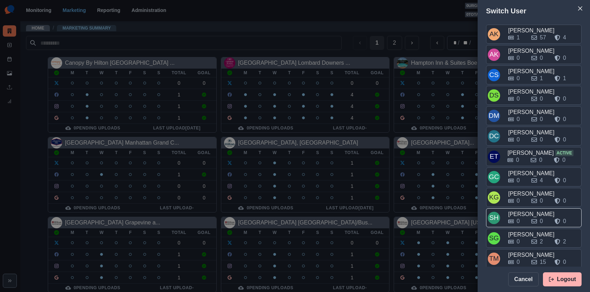
click at [521, 219] on div "0" at bounding box center [517, 221] width 18 height 8
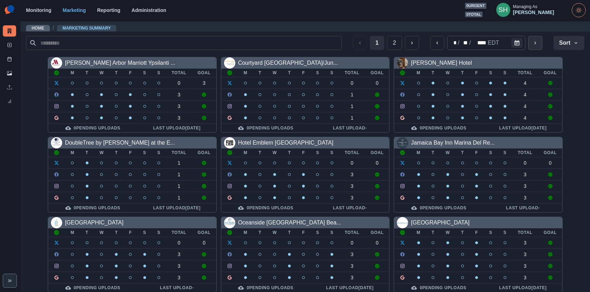
click at [541, 40] on button "next" at bounding box center [535, 43] width 14 height 14
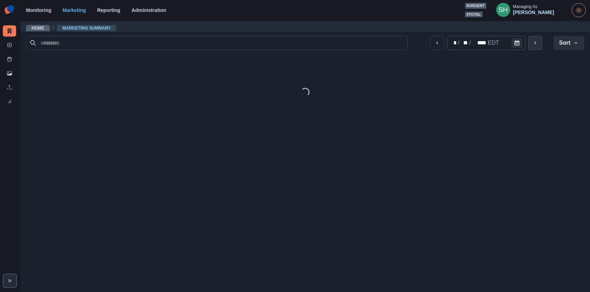
click at [541, 40] on button "next" at bounding box center [535, 43] width 14 height 14
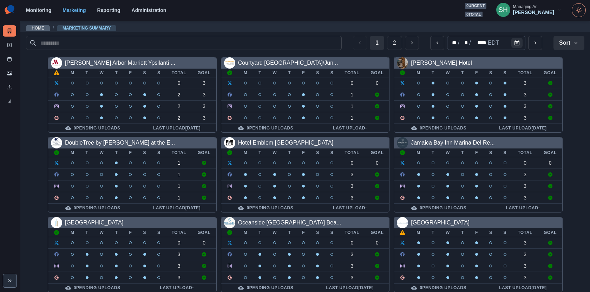
click at [455, 139] on link "Jamaica Bay Inn Marina Del Re..." at bounding box center [453, 142] width 84 height 6
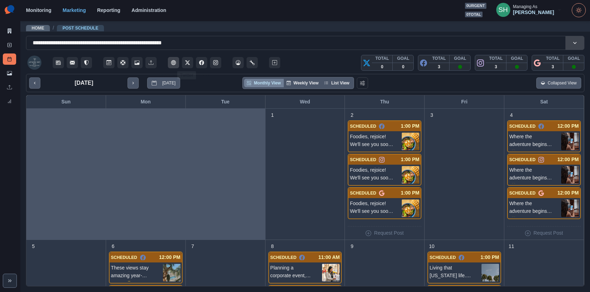
click at [176, 60] on icon "Client Website" at bounding box center [173, 62] width 5 height 5
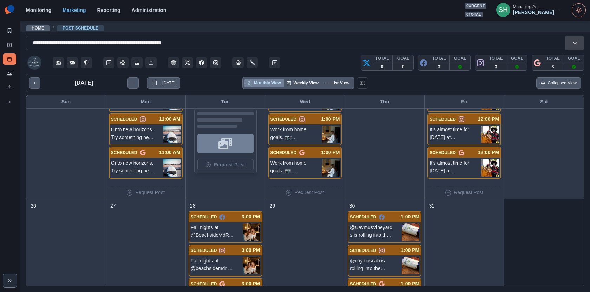
scroll to position [478, 0]
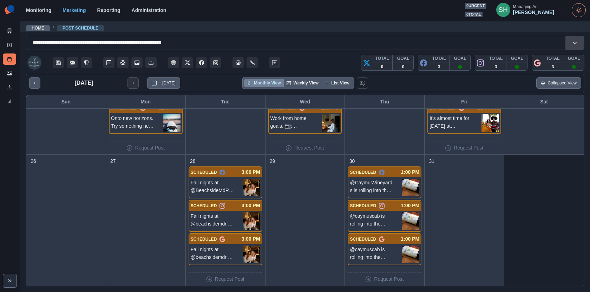
click at [129, 82] on button "next month" at bounding box center [133, 82] width 11 height 11
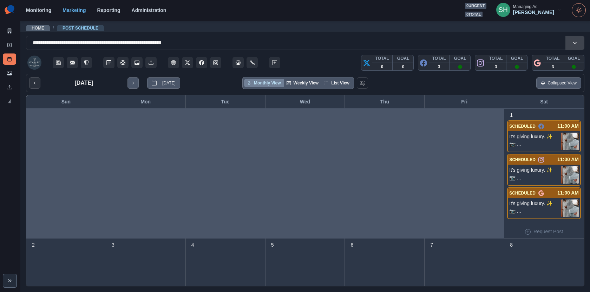
click at [39, 83] on button "previous month" at bounding box center [34, 82] width 11 height 11
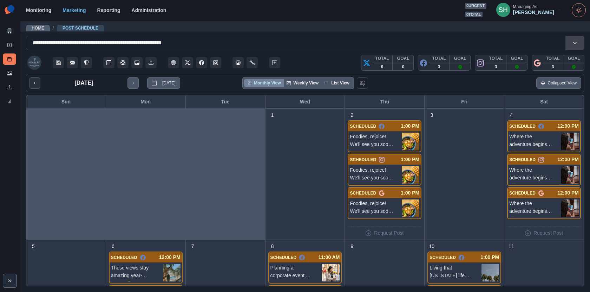
click at [30, 81] on button "previous month" at bounding box center [34, 82] width 11 height 11
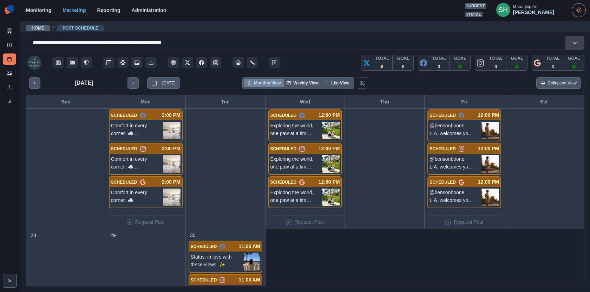
scroll to position [478, 0]
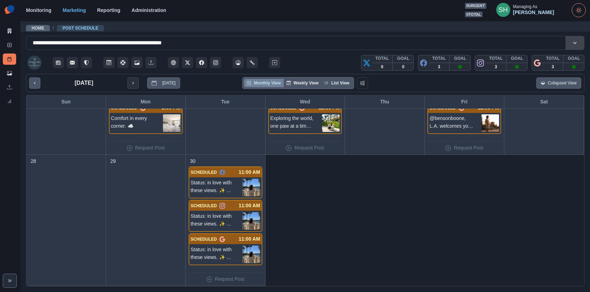
click at [138, 81] on button "next month" at bounding box center [133, 82] width 11 height 11
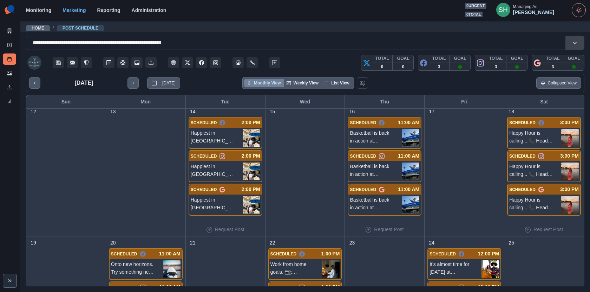
scroll to position [271, 0]
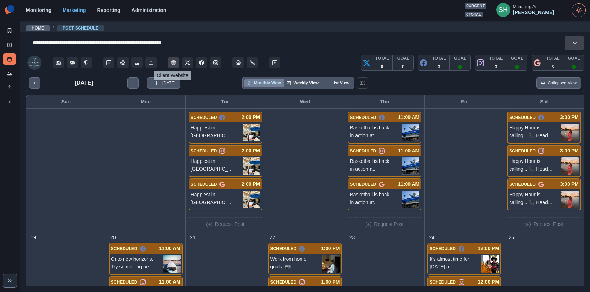
click at [174, 62] on icon "Client Website" at bounding box center [173, 62] width 5 height 5
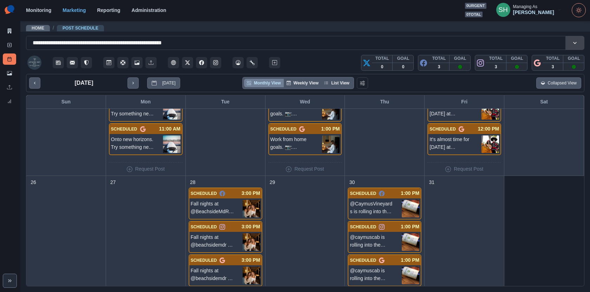
scroll to position [478, 0]
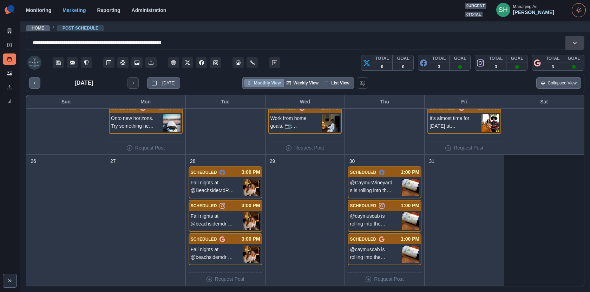
click at [135, 82] on button "next month" at bounding box center [133, 82] width 11 height 11
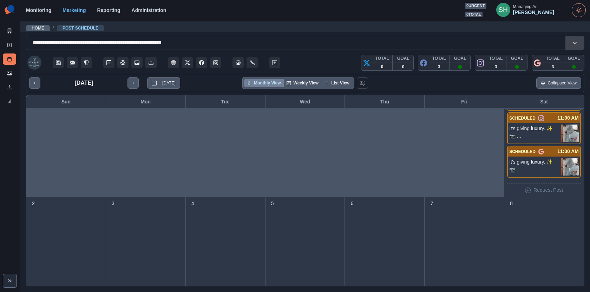
scroll to position [0, 0]
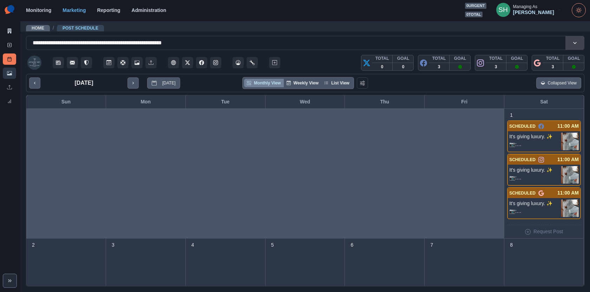
click at [8, 76] on link "Media Library" at bounding box center [9, 72] width 13 height 11
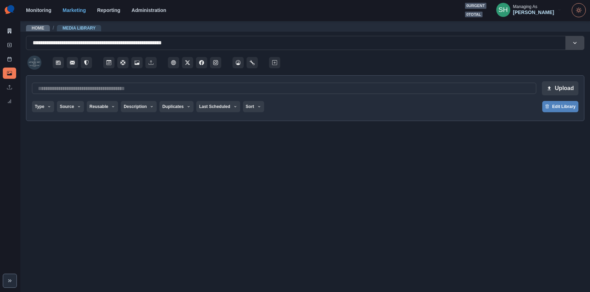
click at [220, 112] on div "Type Any Image Video Source Any Upload Social Manager Found: Instagram Found: G…" at bounding box center [305, 107] width 547 height 13
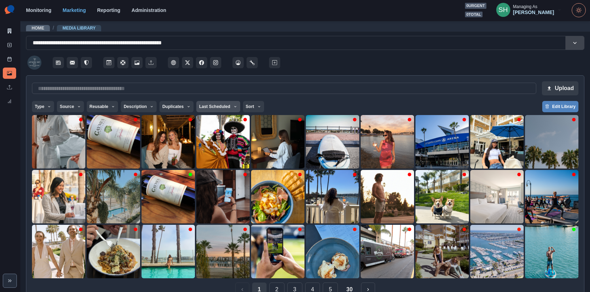
click at [216, 105] on button "Last Scheduled" at bounding box center [218, 106] width 44 height 11
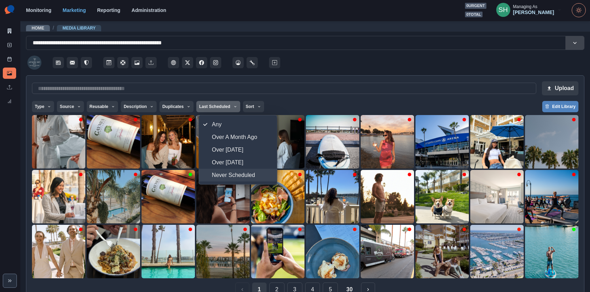
click at [224, 172] on span "Never Scheduled" at bounding box center [242, 175] width 61 height 8
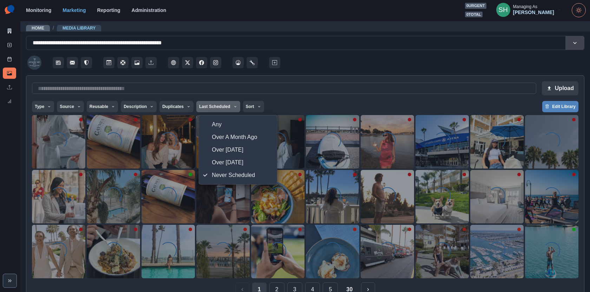
click at [321, 58] on div at bounding box center [433, 60] width 303 height 21
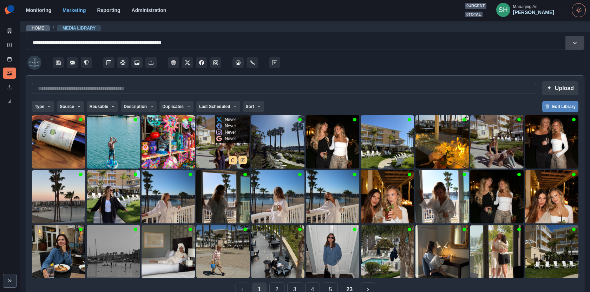
scroll to position [16, 0]
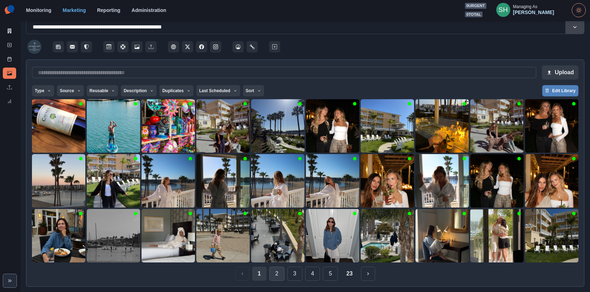
click at [279, 269] on button "2" at bounding box center [276, 273] width 15 height 14
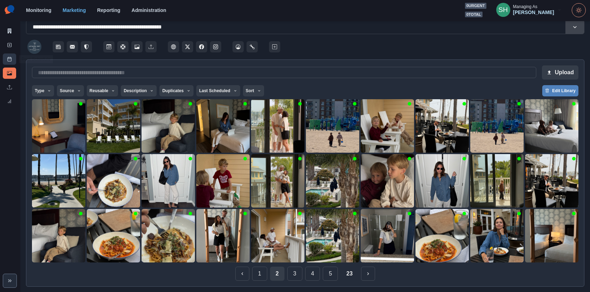
click at [8, 60] on icon at bounding box center [9, 59] width 5 height 5
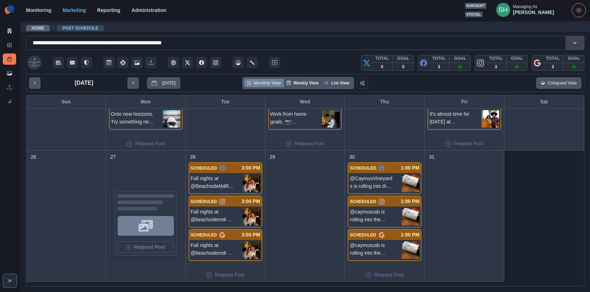
scroll to position [478, 0]
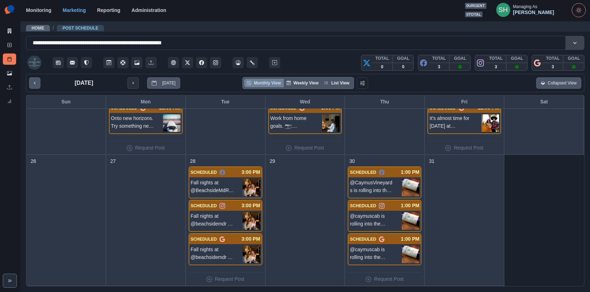
click at [133, 82] on icon "next month" at bounding box center [133, 82] width 5 height 5
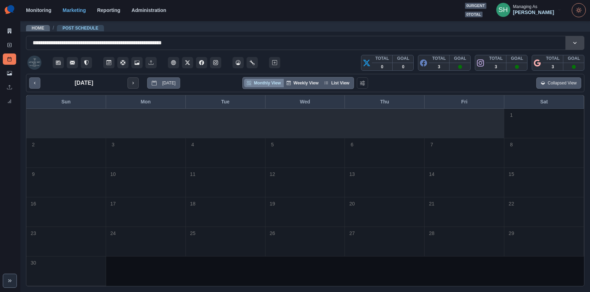
scroll to position [0, 0]
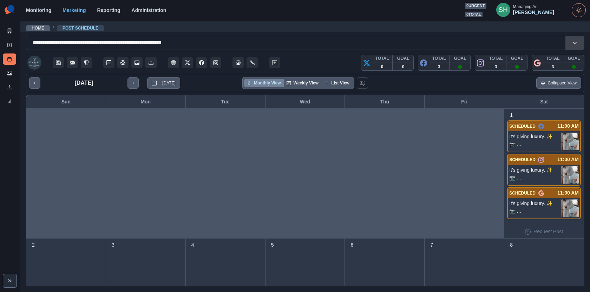
click at [9, 79] on div "Media Library" at bounding box center [9, 74] width 13 height 14
click at [9, 74] on icon at bounding box center [9, 73] width 5 height 4
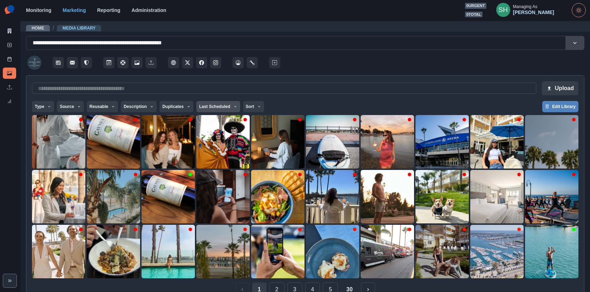
click at [215, 103] on button "Last Scheduled" at bounding box center [218, 106] width 44 height 11
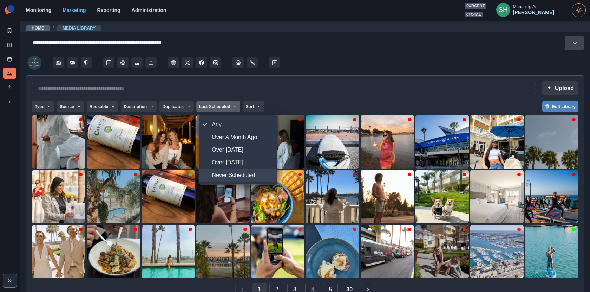
click at [227, 172] on span "Never Scheduled" at bounding box center [242, 175] width 61 height 8
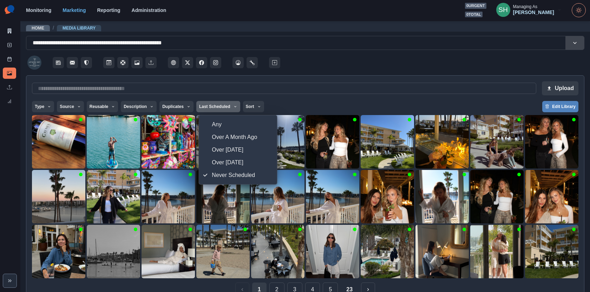
click at [343, 66] on div at bounding box center [433, 60] width 303 height 21
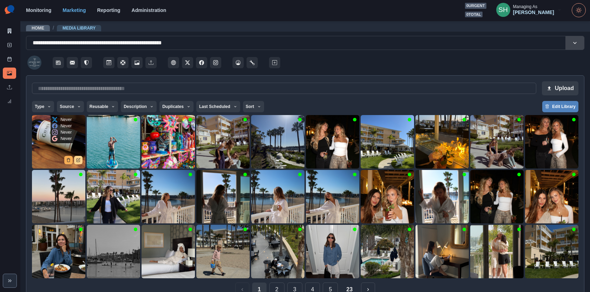
click at [68, 159] on icon "Delete Media" at bounding box center [68, 160] width 4 height 4
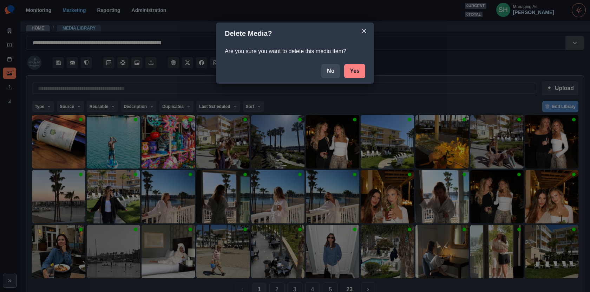
click at [347, 72] on button "Yes" at bounding box center [354, 71] width 21 height 14
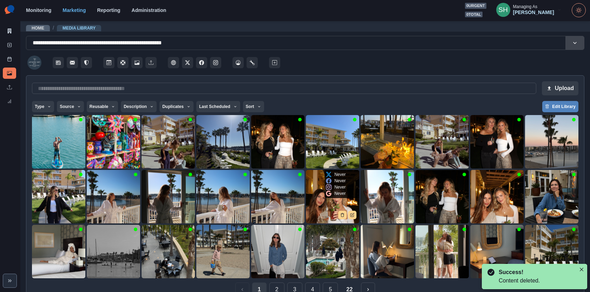
scroll to position [16, 0]
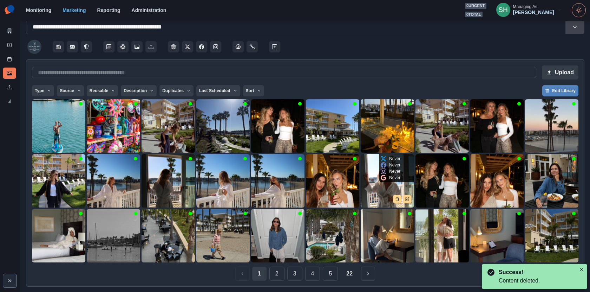
click at [380, 188] on img at bounding box center [387, 180] width 53 height 53
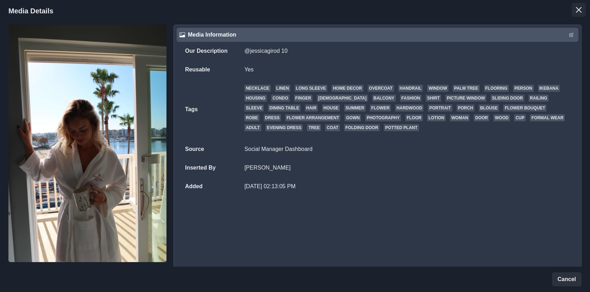
click at [573, 12] on button "Close" at bounding box center [579, 10] width 14 height 14
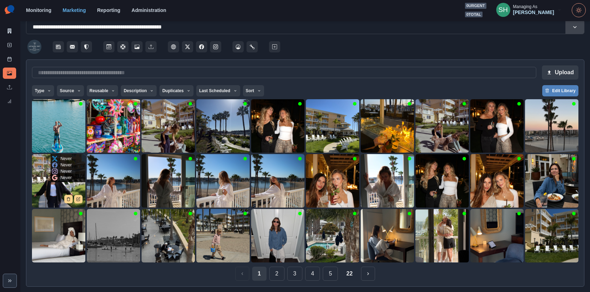
click at [52, 187] on img at bounding box center [58, 180] width 53 height 53
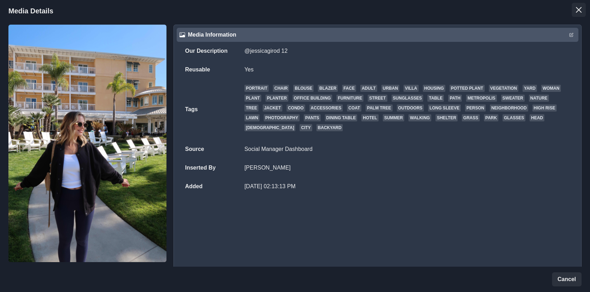
click at [576, 3] on button "Close" at bounding box center [579, 10] width 14 height 14
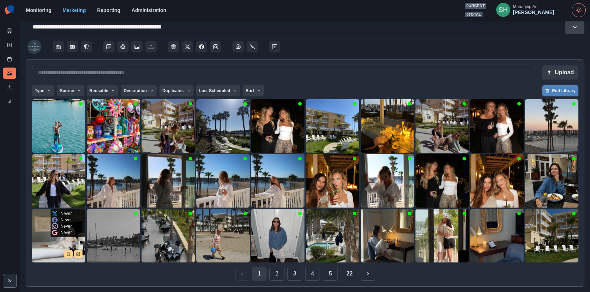
click at [44, 244] on img at bounding box center [58, 235] width 53 height 53
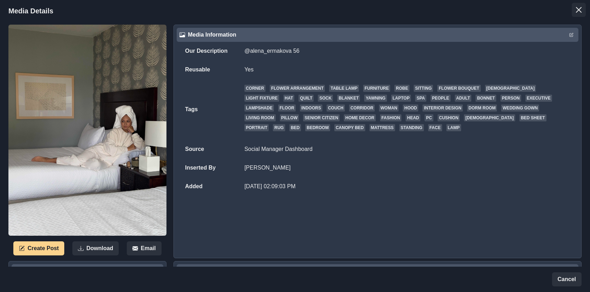
click at [578, 11] on icon "Close" at bounding box center [579, 10] width 6 height 6
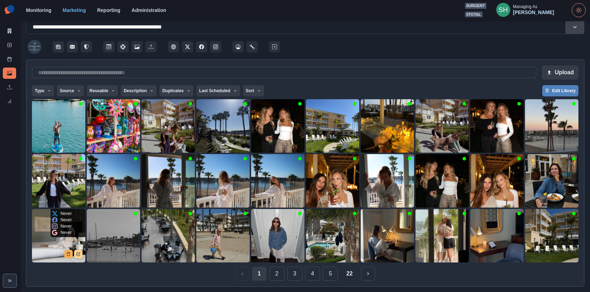
click at [69, 251] on button "Delete Media" at bounding box center [68, 253] width 8 height 8
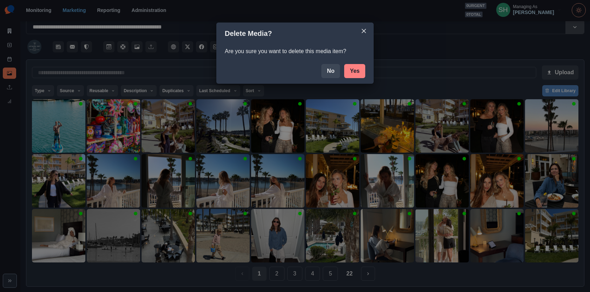
click at [359, 70] on button "Yes" at bounding box center [354, 71] width 21 height 14
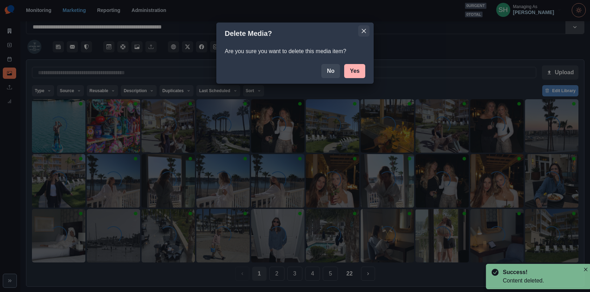
click at [364, 32] on icon "Close" at bounding box center [364, 31] width 4 height 4
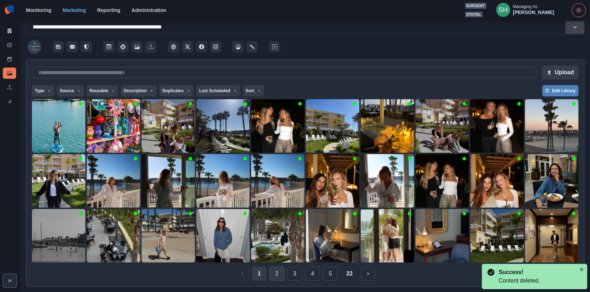
click at [283, 268] on button "2" at bounding box center [276, 273] width 15 height 14
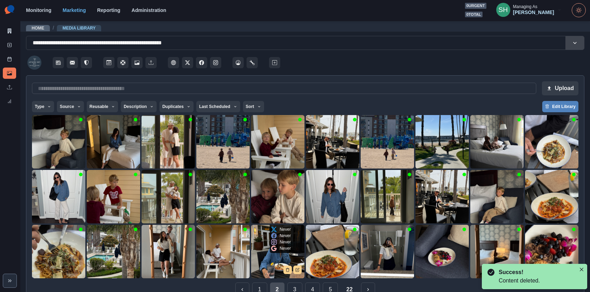
scroll to position [16, 0]
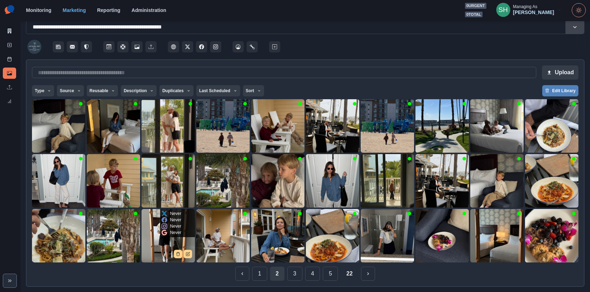
click at [172, 241] on img at bounding box center [168, 235] width 53 height 53
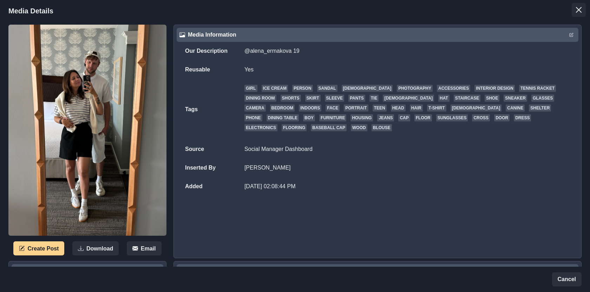
click at [574, 11] on button "Close" at bounding box center [579, 10] width 14 height 14
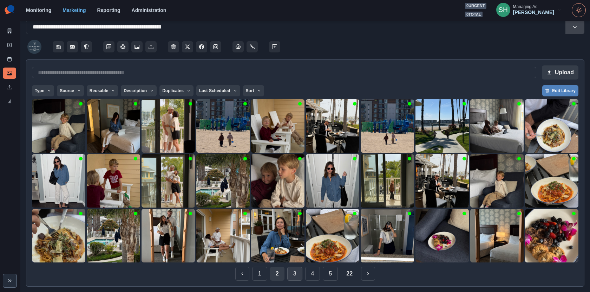
click at [293, 271] on button "3" at bounding box center [294, 273] width 15 height 14
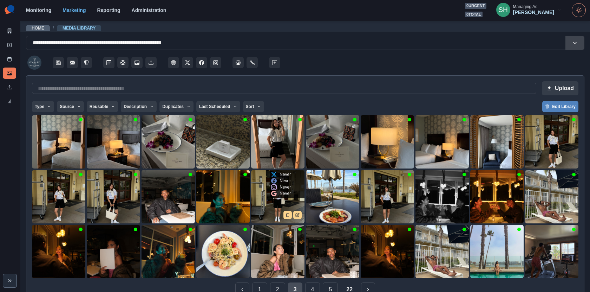
scroll to position [16, 0]
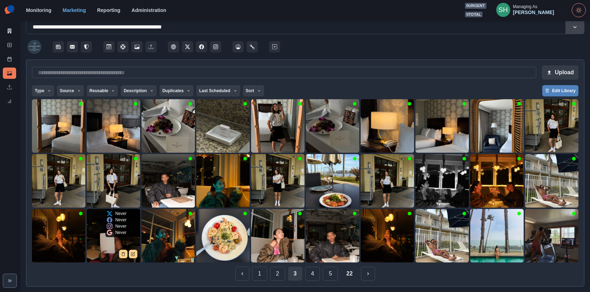
click at [113, 243] on img at bounding box center [113, 235] width 53 height 53
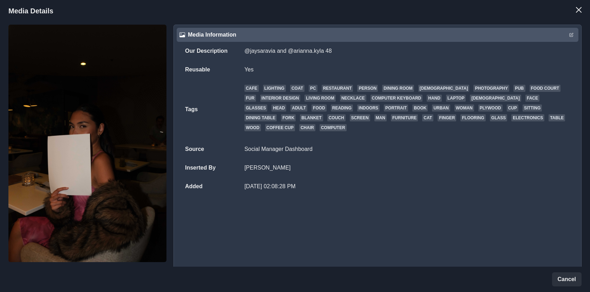
click at [571, 11] on header "Media Details" at bounding box center [295, 11] width 590 height 22
click at [580, 7] on icon "Close" at bounding box center [579, 10] width 6 height 6
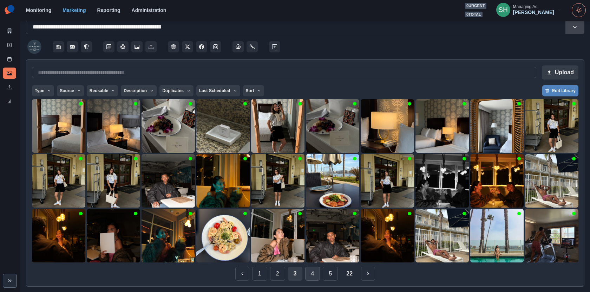
click at [312, 272] on button "4" at bounding box center [312, 273] width 15 height 14
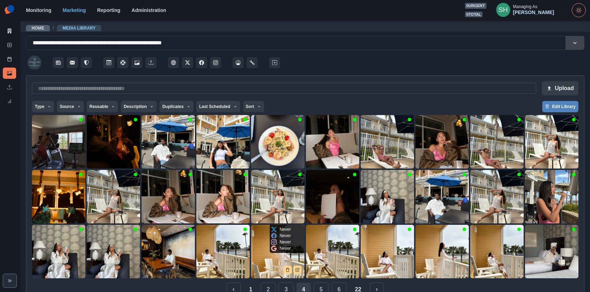
scroll to position [16, 0]
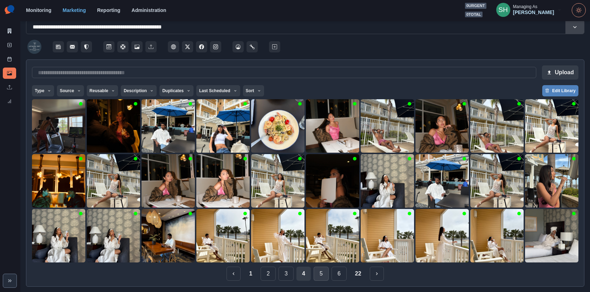
click at [321, 275] on button "5" at bounding box center [321, 273] width 15 height 14
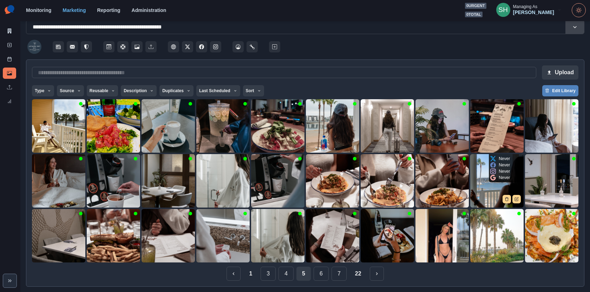
click at [480, 183] on img at bounding box center [496, 180] width 53 height 53
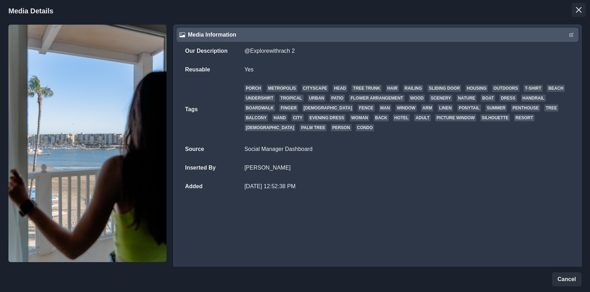
click at [577, 15] on button "Close" at bounding box center [579, 10] width 14 height 14
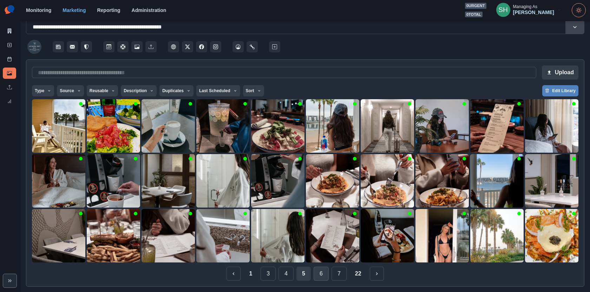
click at [321, 275] on button "6" at bounding box center [321, 273] width 15 height 14
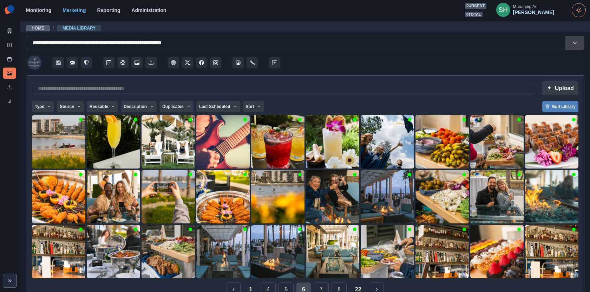
scroll to position [16, 0]
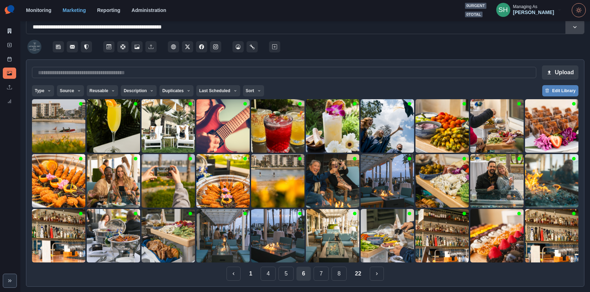
click at [313, 274] on div "1 4 5 6 7 8 22" at bounding box center [305, 273] width 547 height 14
click at [318, 276] on button "7" at bounding box center [321, 273] width 15 height 14
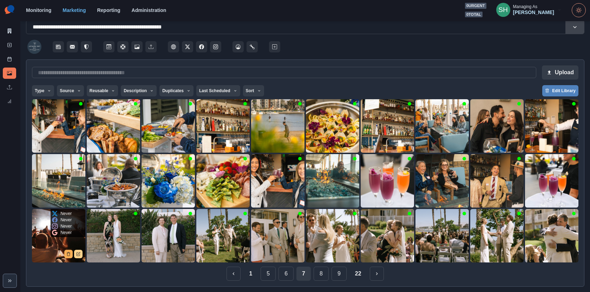
click at [71, 255] on button "Delete Media" at bounding box center [68, 253] width 8 height 8
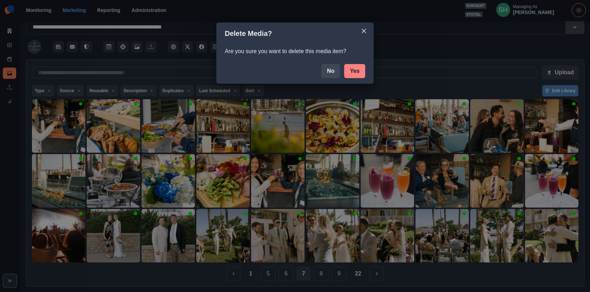
click at [354, 70] on button "Yes" at bounding box center [354, 71] width 21 height 14
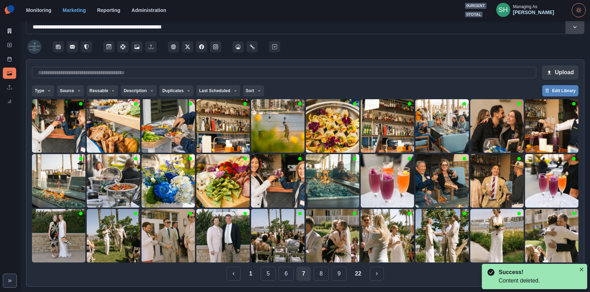
click at [366, 27] on div "**********" at bounding box center [296, 27] width 527 height 10
click at [379, 14] on div "Monitoring Marketing Reporting Administration 0 urgent 0 total SH Managing As […" at bounding box center [306, 10] width 560 height 14
click at [322, 273] on button "8" at bounding box center [321, 273] width 15 height 14
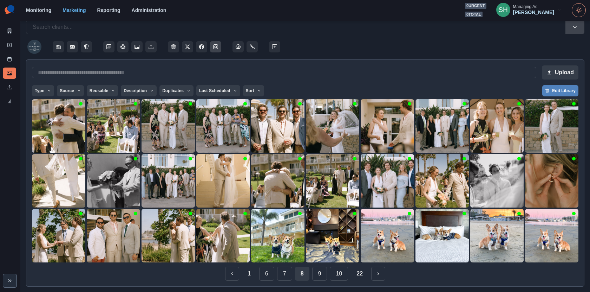
click at [219, 46] on button "Instagram" at bounding box center [215, 46] width 11 height 11
click at [541, 242] on img at bounding box center [551, 235] width 53 height 53
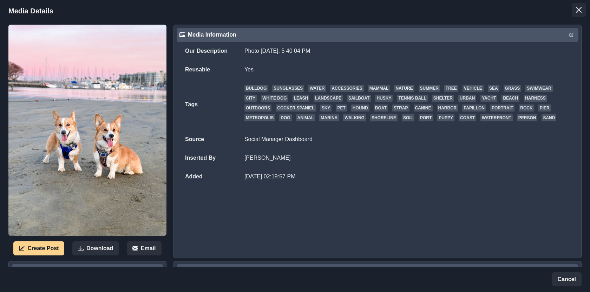
click at [581, 5] on button "Close" at bounding box center [579, 10] width 14 height 14
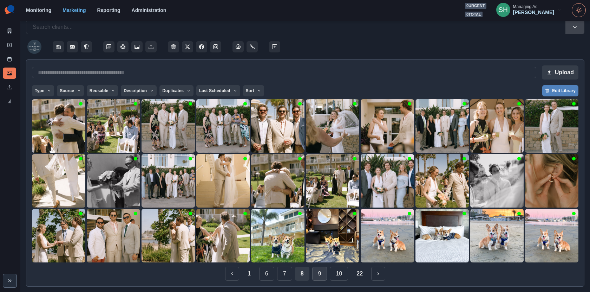
click at [317, 275] on button "9" at bounding box center [319, 273] width 15 height 14
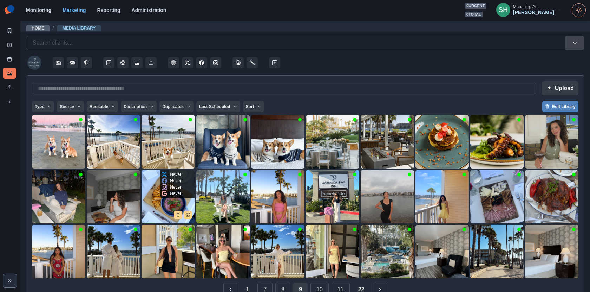
scroll to position [16, 0]
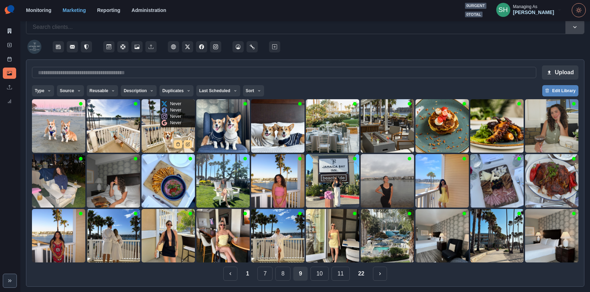
click at [159, 143] on img at bounding box center [168, 125] width 53 height 53
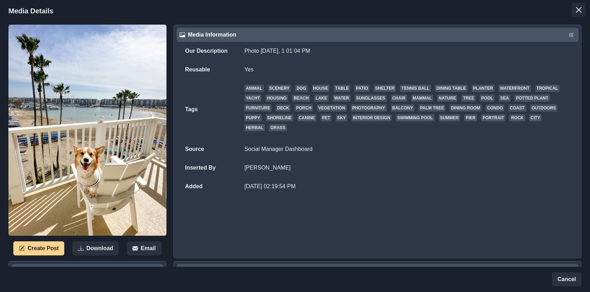
click at [575, 14] on button "Close" at bounding box center [579, 10] width 14 height 14
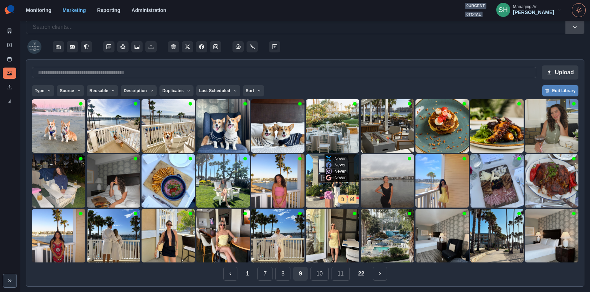
click at [307, 195] on img at bounding box center [332, 180] width 53 height 53
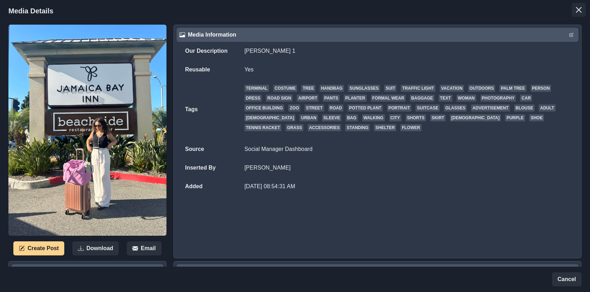
click at [574, 14] on button "Close" at bounding box center [579, 10] width 14 height 14
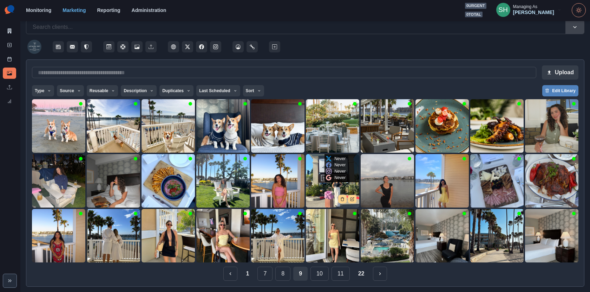
click at [325, 198] on img at bounding box center [332, 180] width 53 height 53
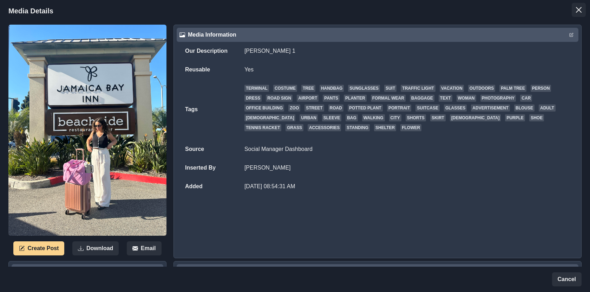
click at [574, 8] on button "Close" at bounding box center [579, 10] width 14 height 14
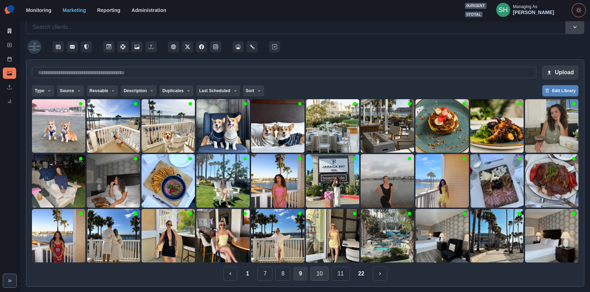
click at [314, 273] on button "10" at bounding box center [320, 273] width 18 height 14
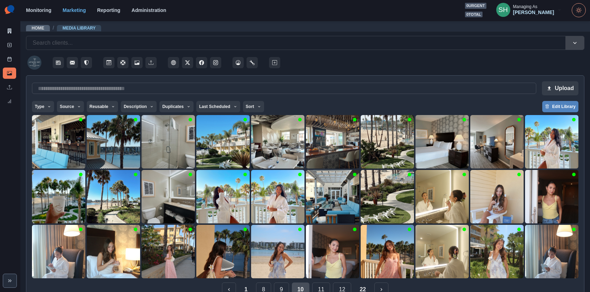
scroll to position [16, 0]
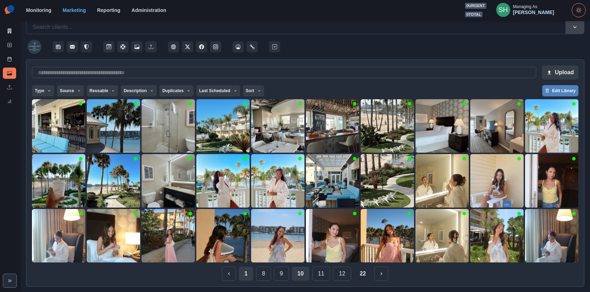
click at [246, 277] on button "1" at bounding box center [246, 273] width 14 height 14
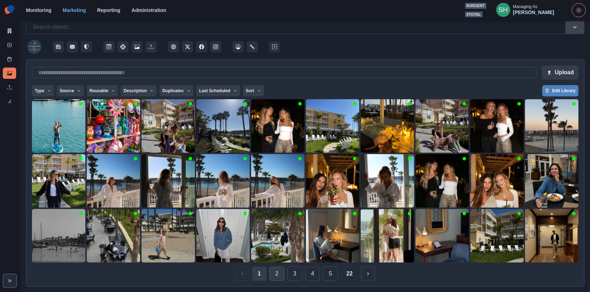
click at [274, 274] on button "2" at bounding box center [276, 273] width 15 height 14
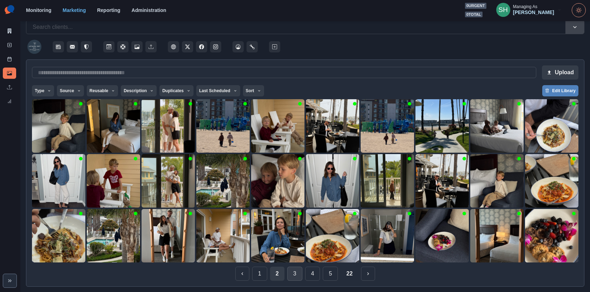
click at [295, 271] on button "3" at bounding box center [294, 273] width 15 height 14
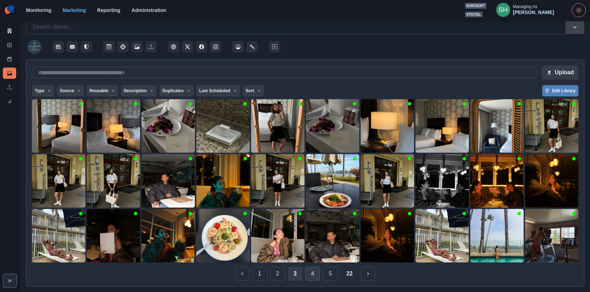
click at [312, 271] on button "4" at bounding box center [312, 273] width 15 height 14
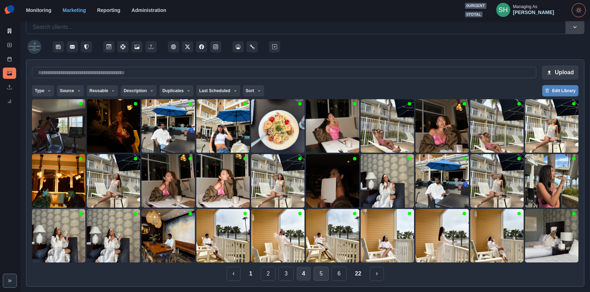
click at [321, 276] on button "5" at bounding box center [321, 273] width 15 height 14
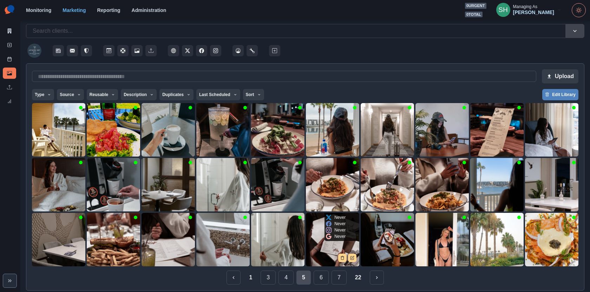
scroll to position [13, 0]
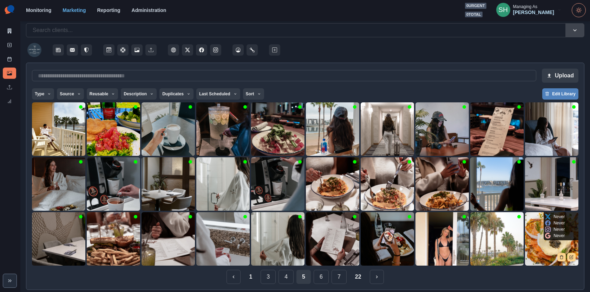
click at [527, 245] on img at bounding box center [551, 238] width 53 height 53
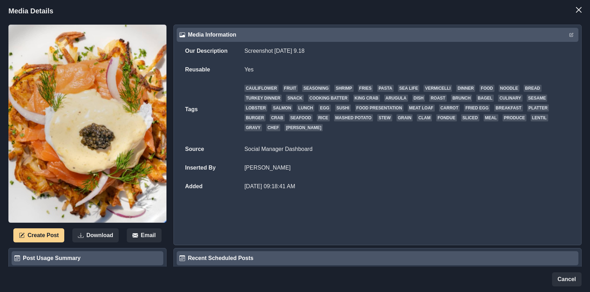
click at [556, 23] on div "Create Post Download Email Media Information Our Description Screenshot [DATE] …" at bounding box center [295, 204] width 590 height 364
click at [576, 11] on icon "Close" at bounding box center [579, 10] width 6 height 6
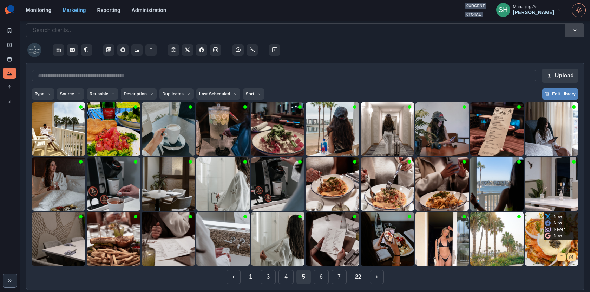
click at [556, 255] on img at bounding box center [551, 238] width 53 height 53
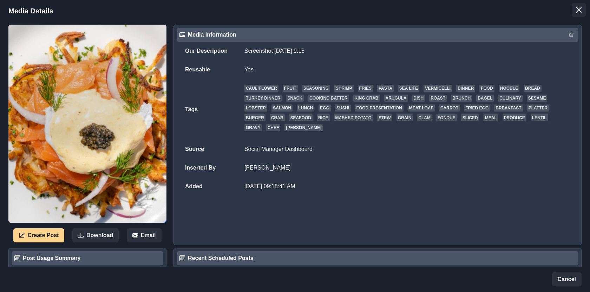
click at [581, 13] on button "Close" at bounding box center [579, 10] width 14 height 14
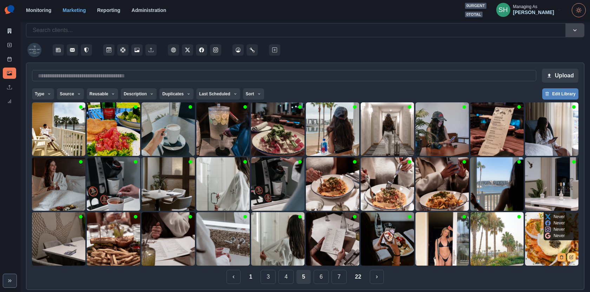
click at [562, 255] on icon "Delete Media" at bounding box center [562, 257] width 2 height 4
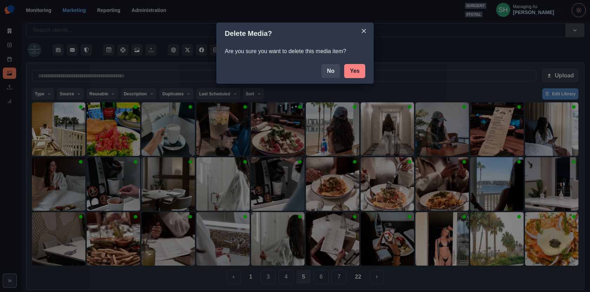
click at [356, 72] on button "Yes" at bounding box center [354, 71] width 21 height 14
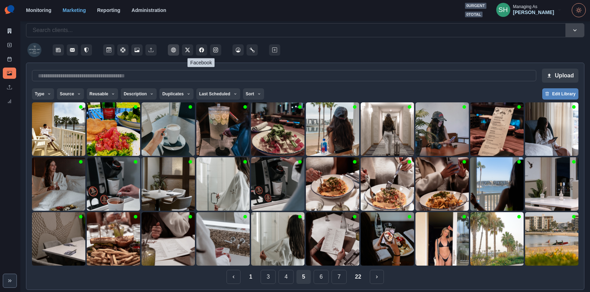
click at [176, 51] on button "Client Website" at bounding box center [173, 49] width 11 height 11
click at [159, 128] on img at bounding box center [168, 128] width 53 height 53
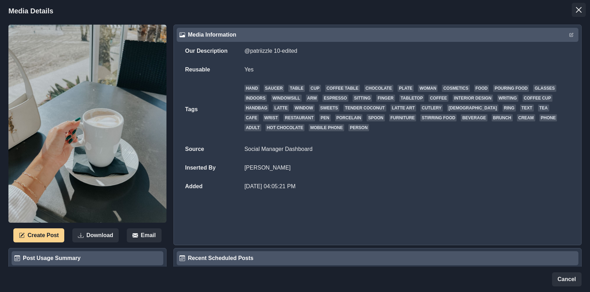
click at [577, 11] on icon "Close" at bounding box center [579, 10] width 6 height 6
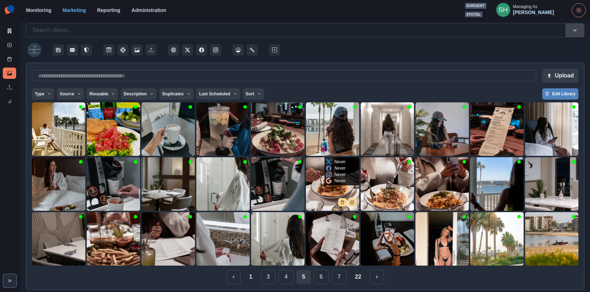
scroll to position [16, 0]
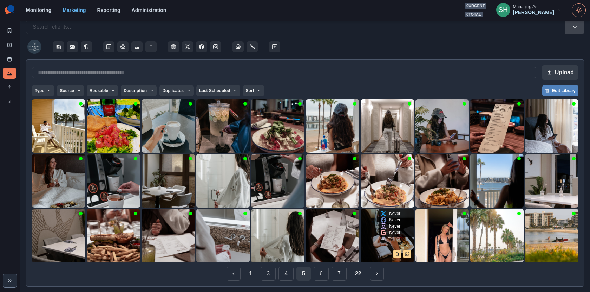
click at [373, 249] on img at bounding box center [387, 235] width 53 height 53
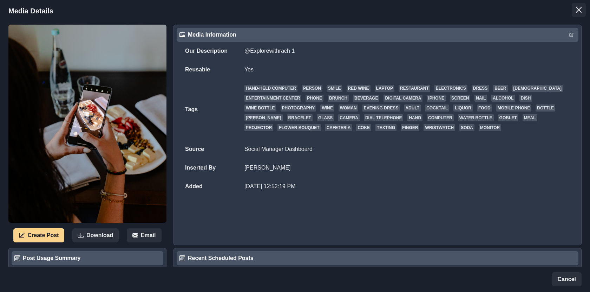
click at [578, 8] on icon "Close" at bounding box center [579, 10] width 6 height 6
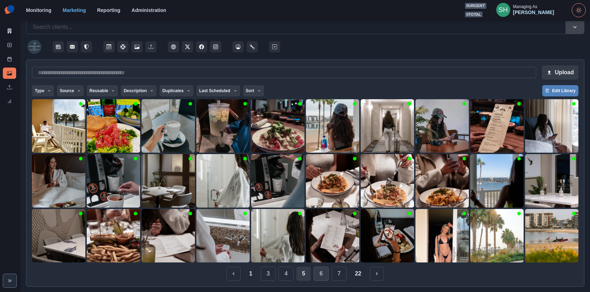
click at [318, 275] on button "6" at bounding box center [321, 273] width 15 height 14
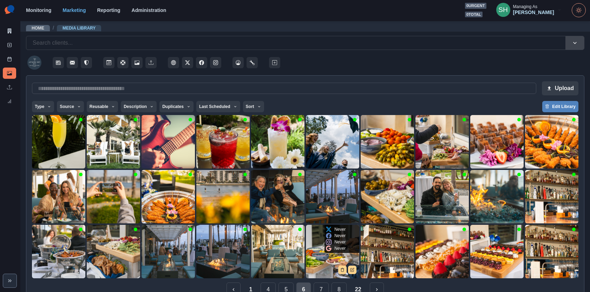
scroll to position [16, 0]
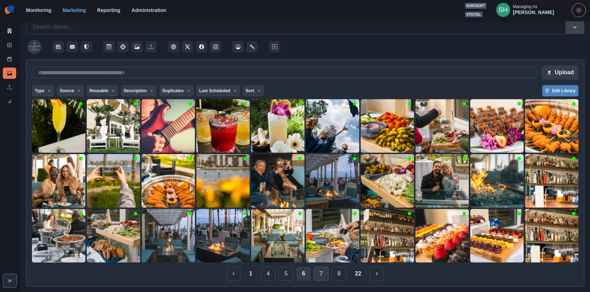
click at [321, 278] on button "7" at bounding box center [321, 273] width 15 height 14
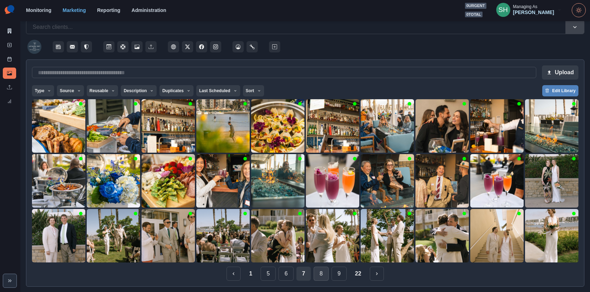
click at [321, 274] on button "8" at bounding box center [321, 273] width 15 height 14
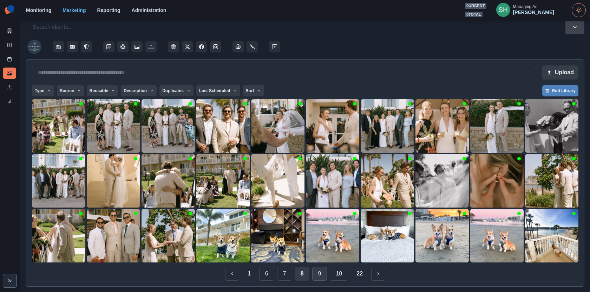
click at [321, 274] on button "9" at bounding box center [319, 273] width 15 height 14
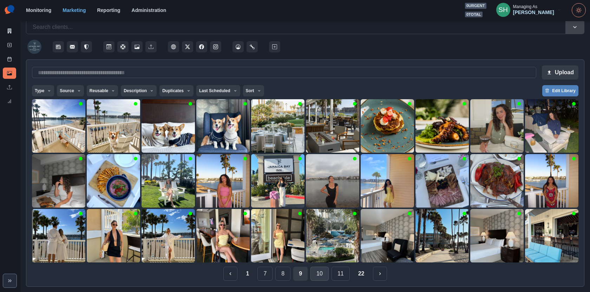
click at [318, 268] on button "10" at bounding box center [320, 273] width 18 height 14
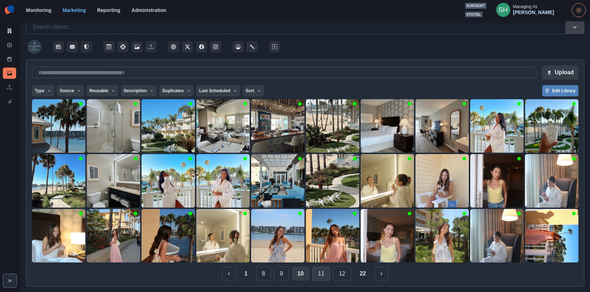
click at [323, 276] on button "11" at bounding box center [321, 273] width 18 height 14
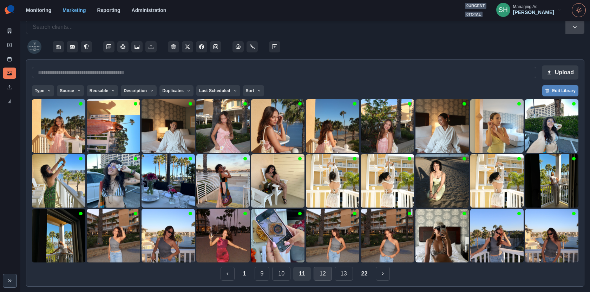
click at [325, 277] on button "12" at bounding box center [323, 273] width 18 height 14
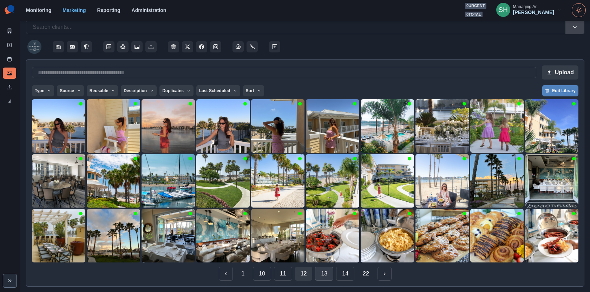
click at [321, 274] on button "13" at bounding box center [324, 273] width 18 height 14
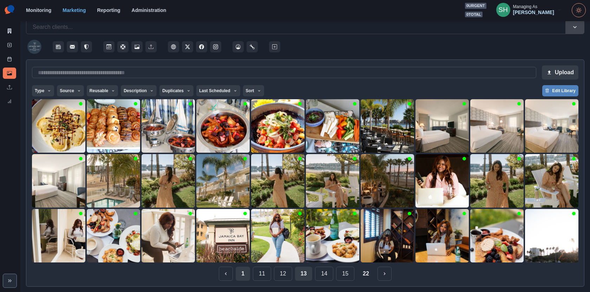
click at [244, 275] on button "1" at bounding box center [243, 273] width 14 height 14
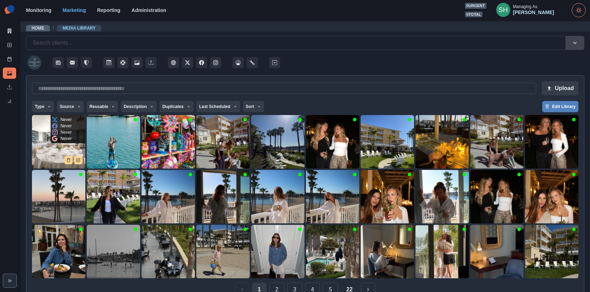
click at [49, 161] on img at bounding box center [58, 141] width 53 height 53
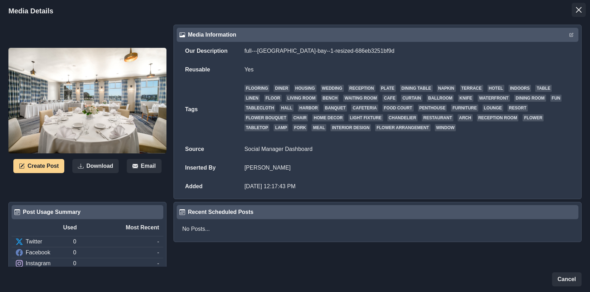
click at [584, 6] on button "Close" at bounding box center [579, 10] width 14 height 14
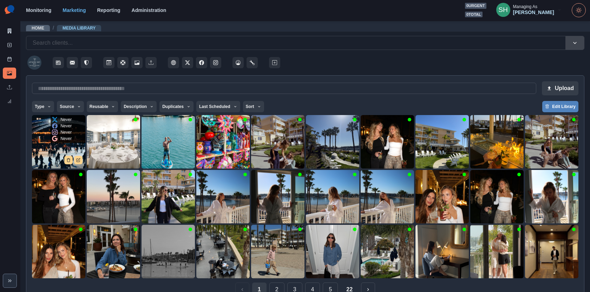
click at [50, 142] on img at bounding box center [58, 141] width 53 height 53
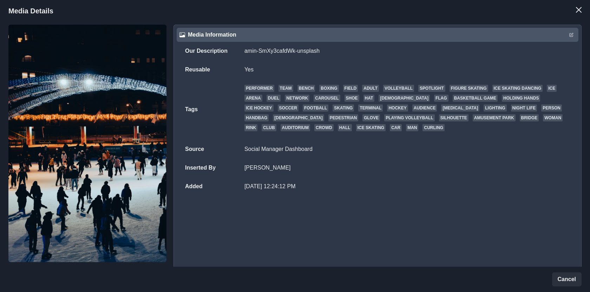
click at [576, 35] on div "Media Information" at bounding box center [378, 35] width 402 height 14
click at [569, 35] on icon "Edit" at bounding box center [571, 35] width 4 height 4
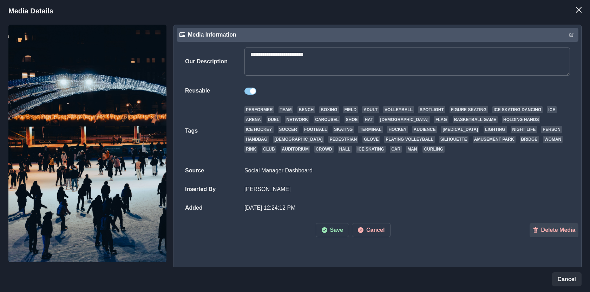
click at [463, 53] on textarea "**********" at bounding box center [408, 61] width 326 height 28
paste textarea
type textarea "****"
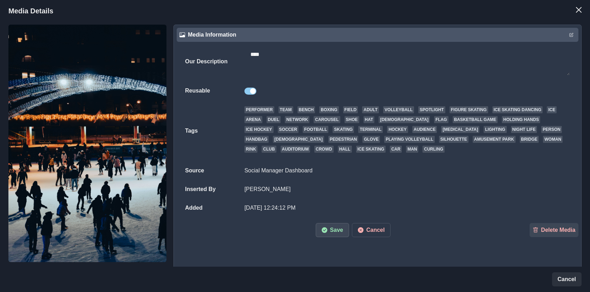
click at [336, 228] on button "Save" at bounding box center [332, 230] width 33 height 14
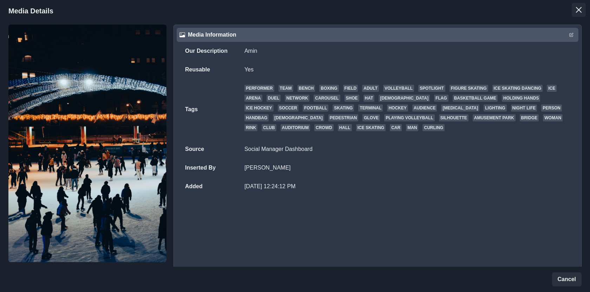
click at [583, 8] on button "Close" at bounding box center [579, 10] width 14 height 14
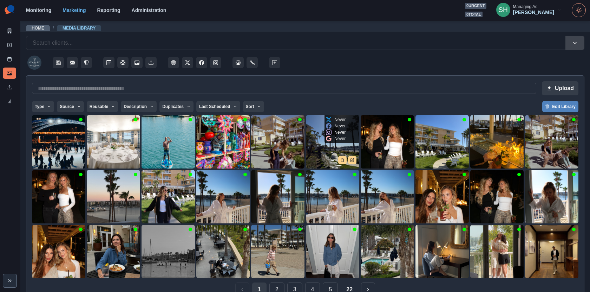
scroll to position [16, 0]
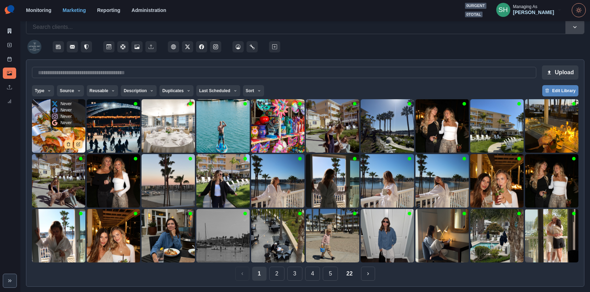
click at [56, 133] on img at bounding box center [58, 125] width 53 height 53
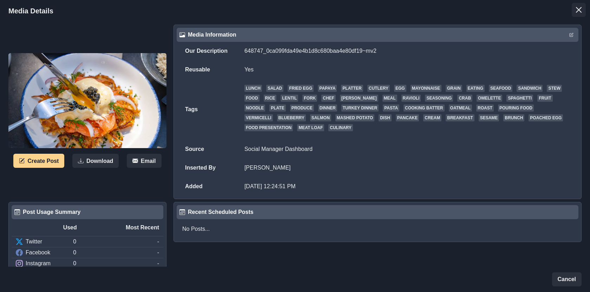
click at [572, 7] on button "Close" at bounding box center [579, 10] width 14 height 14
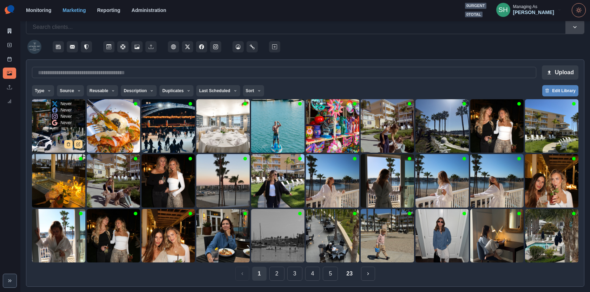
click at [52, 130] on img at bounding box center [58, 125] width 53 height 53
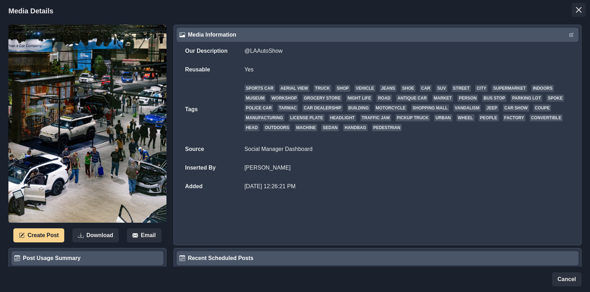
click at [580, 4] on button "Close" at bounding box center [579, 10] width 14 height 14
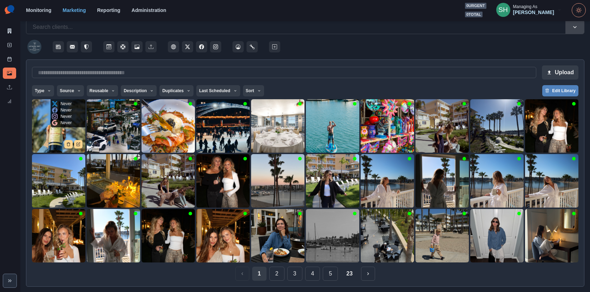
click at [51, 131] on img at bounding box center [58, 125] width 53 height 53
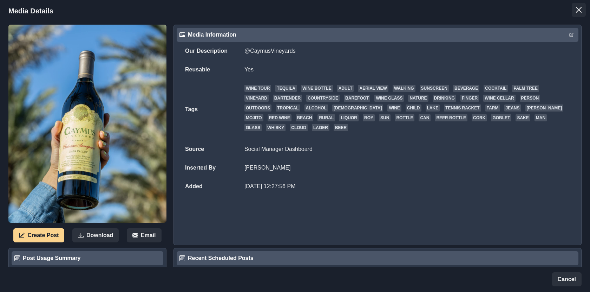
click at [583, 11] on button "Close" at bounding box center [579, 10] width 14 height 14
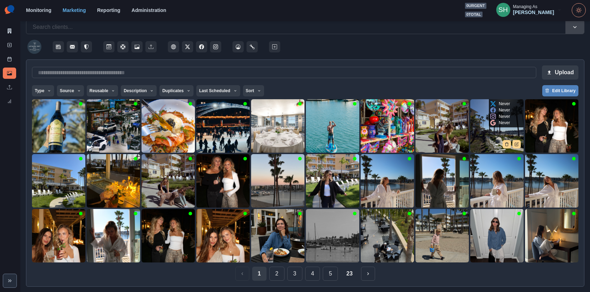
click at [484, 137] on img at bounding box center [496, 125] width 53 height 53
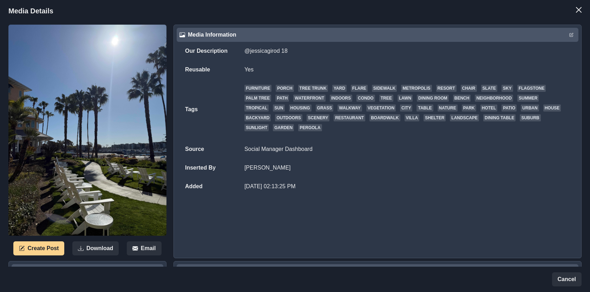
click at [584, 1] on header "Media Details" at bounding box center [295, 11] width 590 height 22
click at [583, 3] on button "Close" at bounding box center [579, 10] width 14 height 14
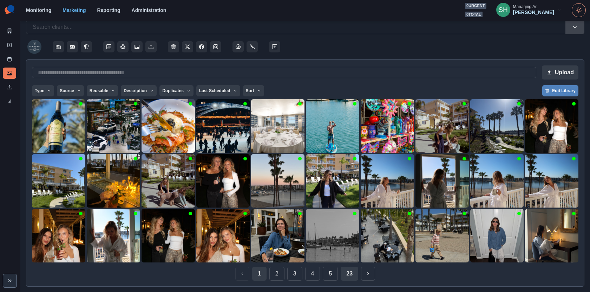
click at [348, 274] on button "23" at bounding box center [350, 273] width 18 height 14
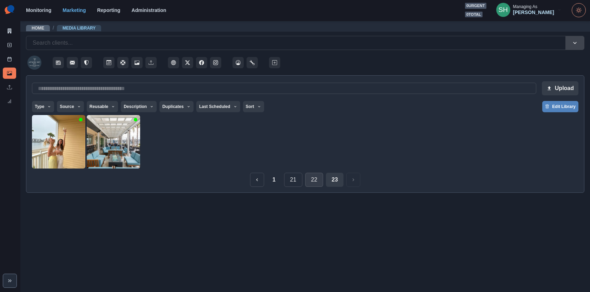
click at [317, 174] on button "22" at bounding box center [314, 179] width 18 height 14
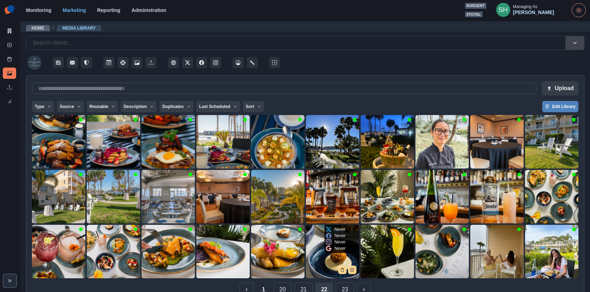
scroll to position [16, 0]
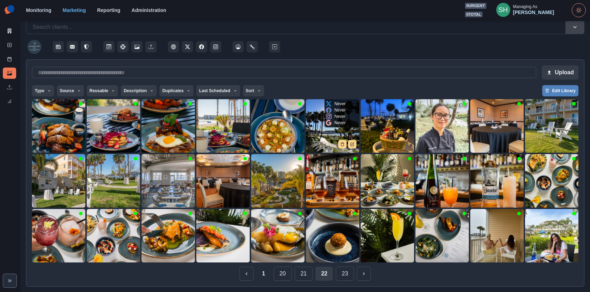
click at [333, 139] on img at bounding box center [332, 125] width 53 height 53
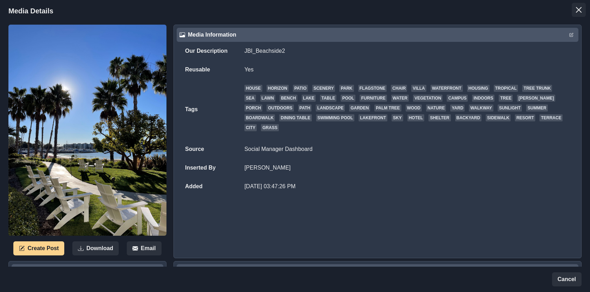
click at [574, 12] on button "Close" at bounding box center [579, 10] width 14 height 14
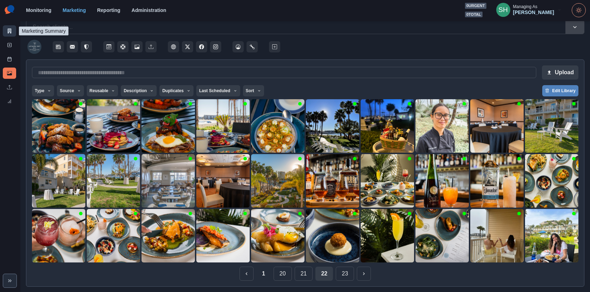
click at [11, 31] on icon at bounding box center [10, 30] width 4 height 5
